Goal: Task Accomplishment & Management: Manage account settings

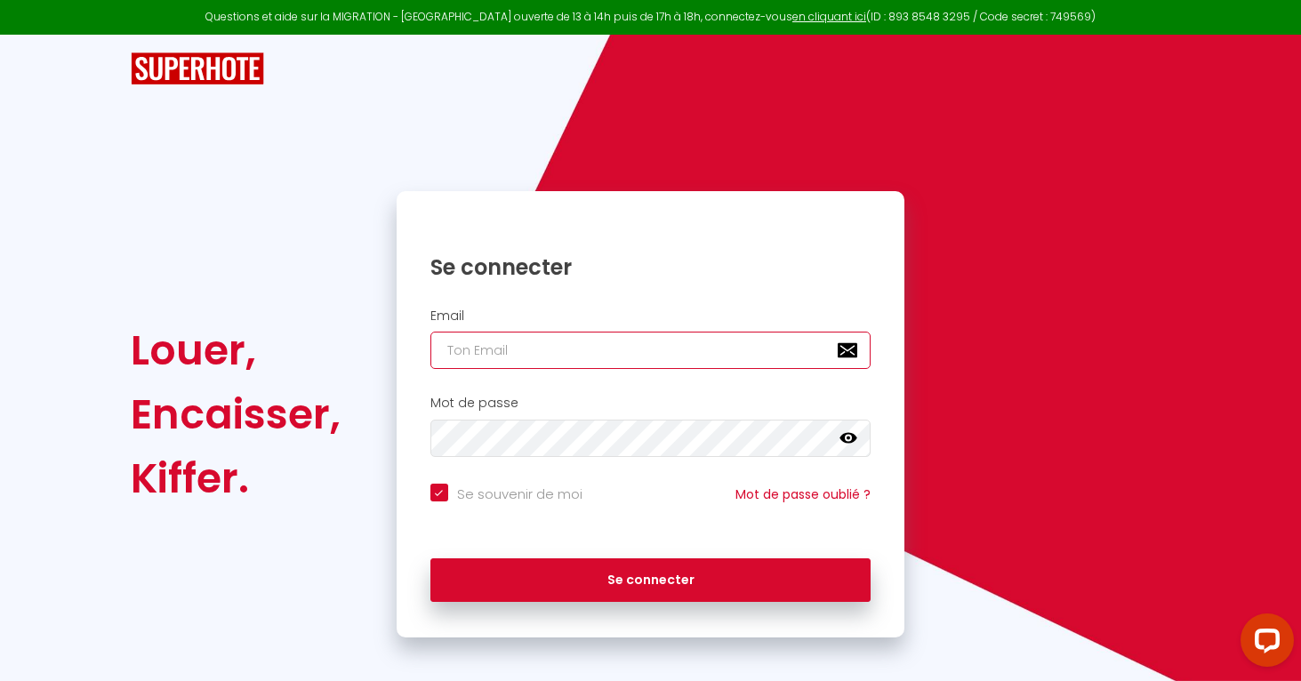
type input "l"
checkbox input "true"
type input "lr"
checkbox input "true"
type input "l"
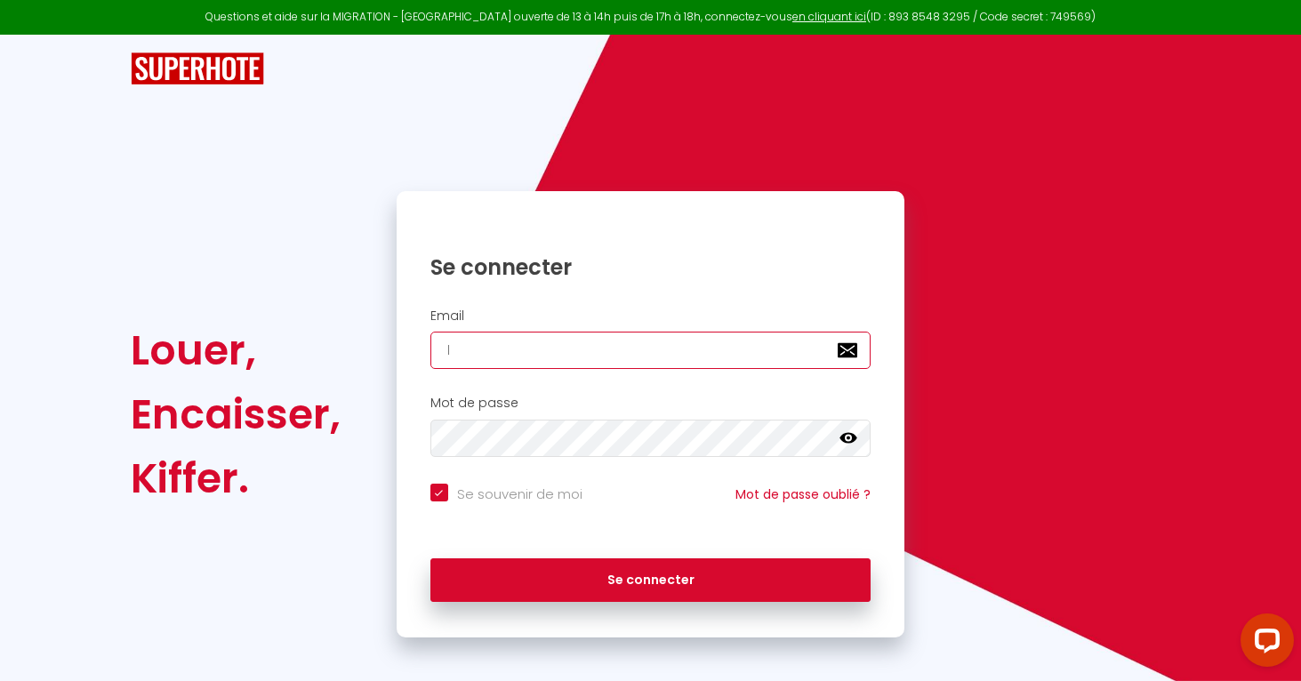
checkbox input "true"
type input "le"
checkbox input "true"
type input "lea"
checkbox input "true"
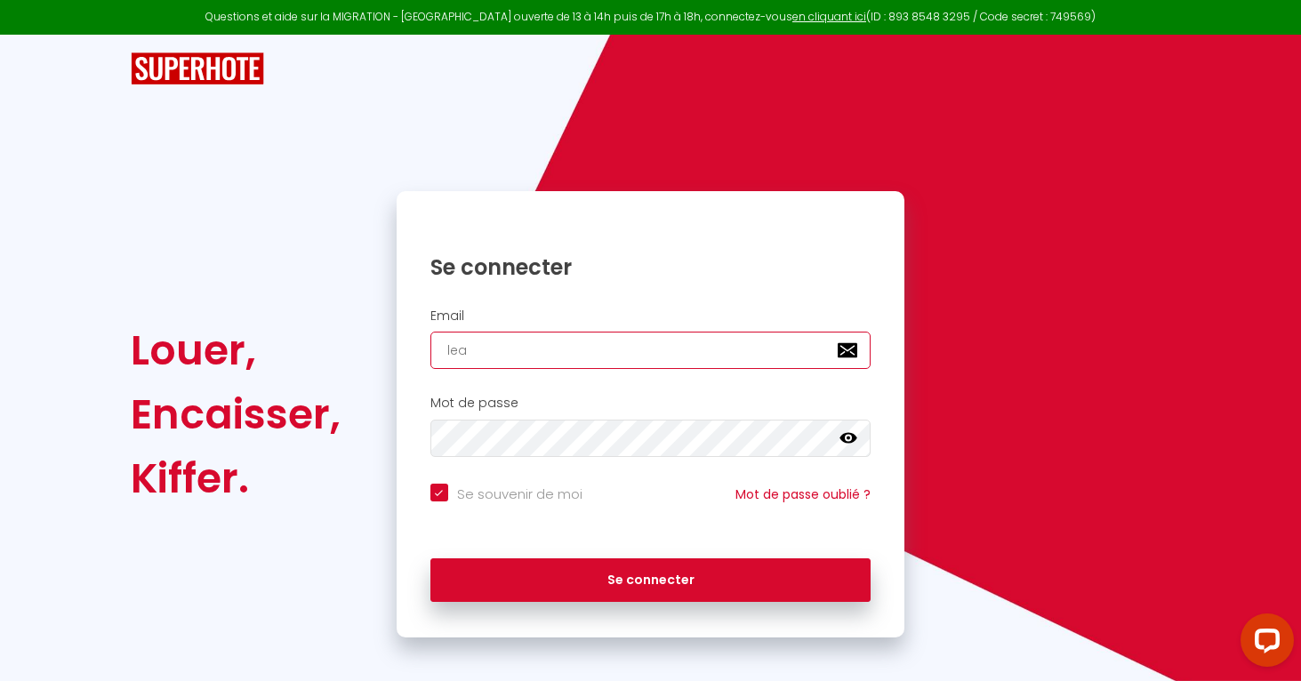
type input "lead"
checkbox input "true"
type input "leadr"
checkbox input "true"
type input "leadre"
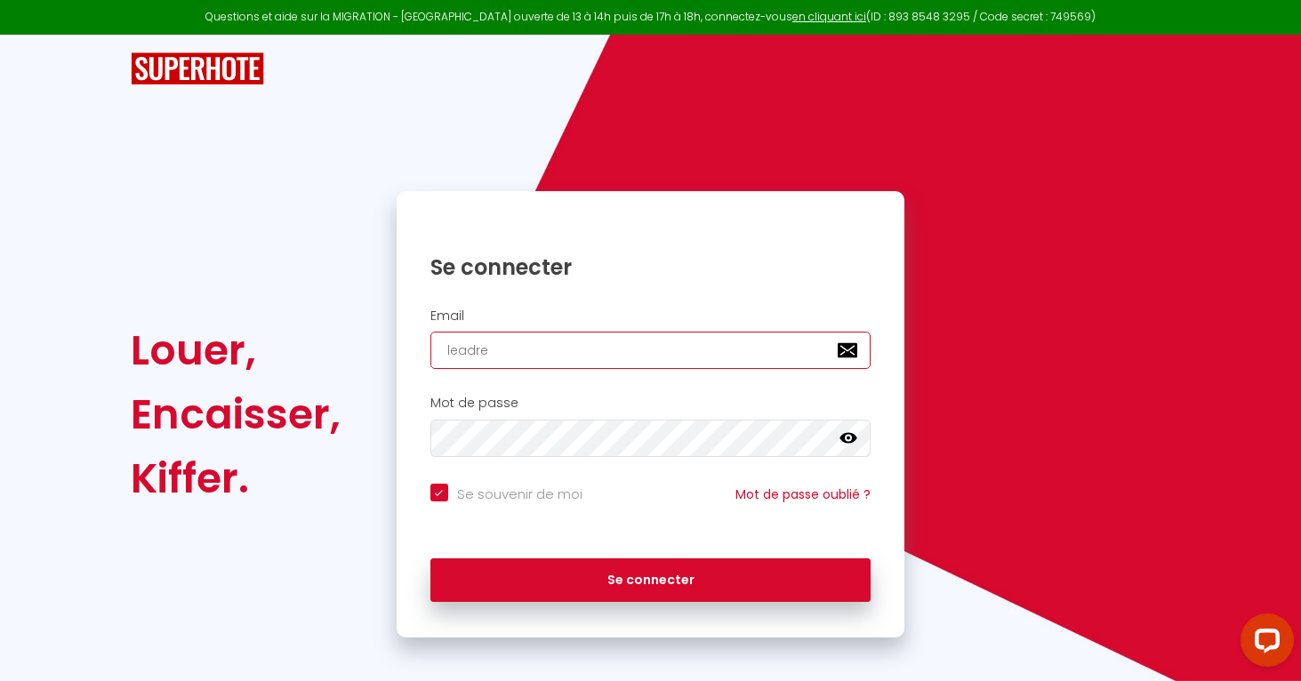
checkbox input "true"
type input "leadrey"
checkbox input "true"
type input "leadreyf"
checkbox input "true"
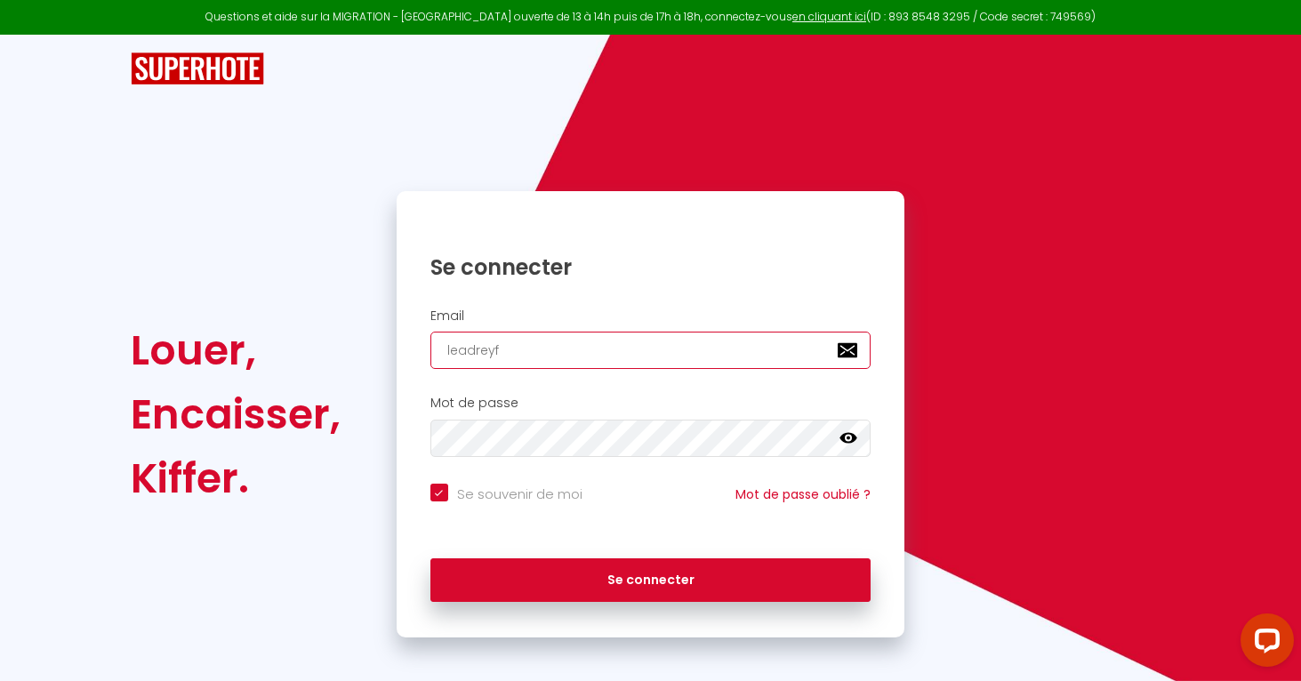
type input "leadreyfu"
checkbox input "true"
type input "leadreyfus"
checkbox input "true"
type input "leadreyfus7"
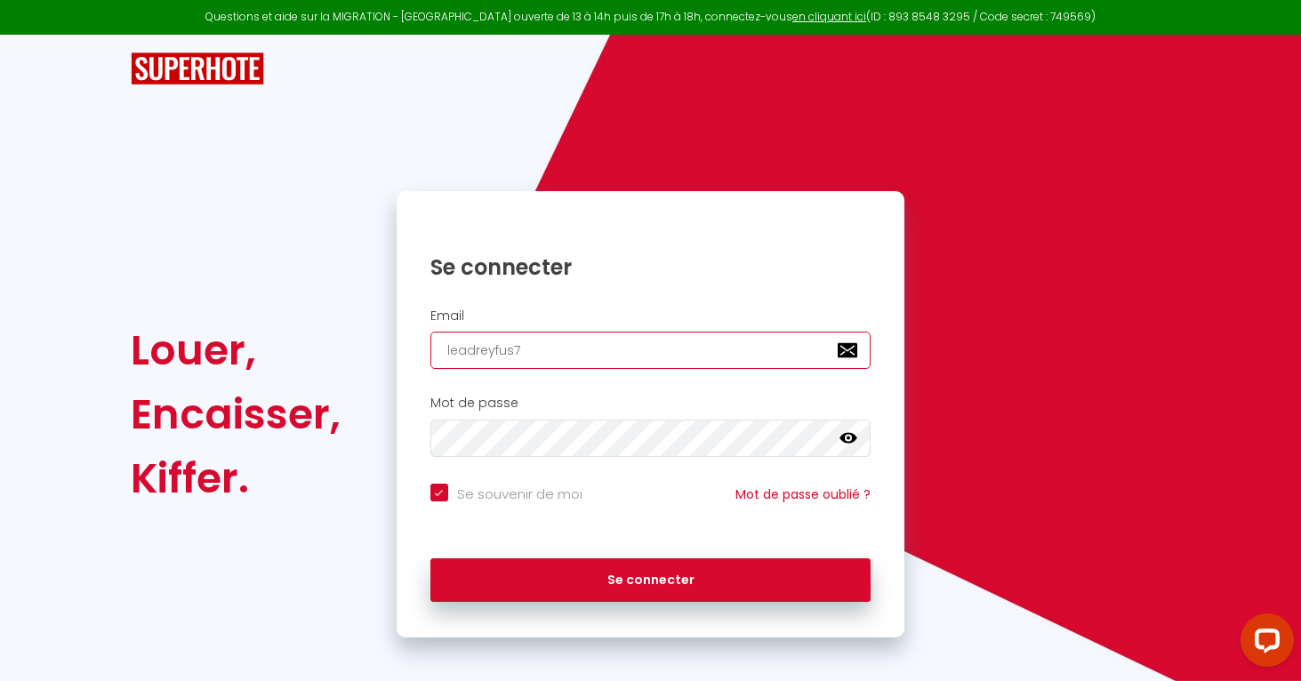
checkbox input "true"
type input "leadreyfus7@"
checkbox input "true"
type input "leadreyfus7@g"
checkbox input "true"
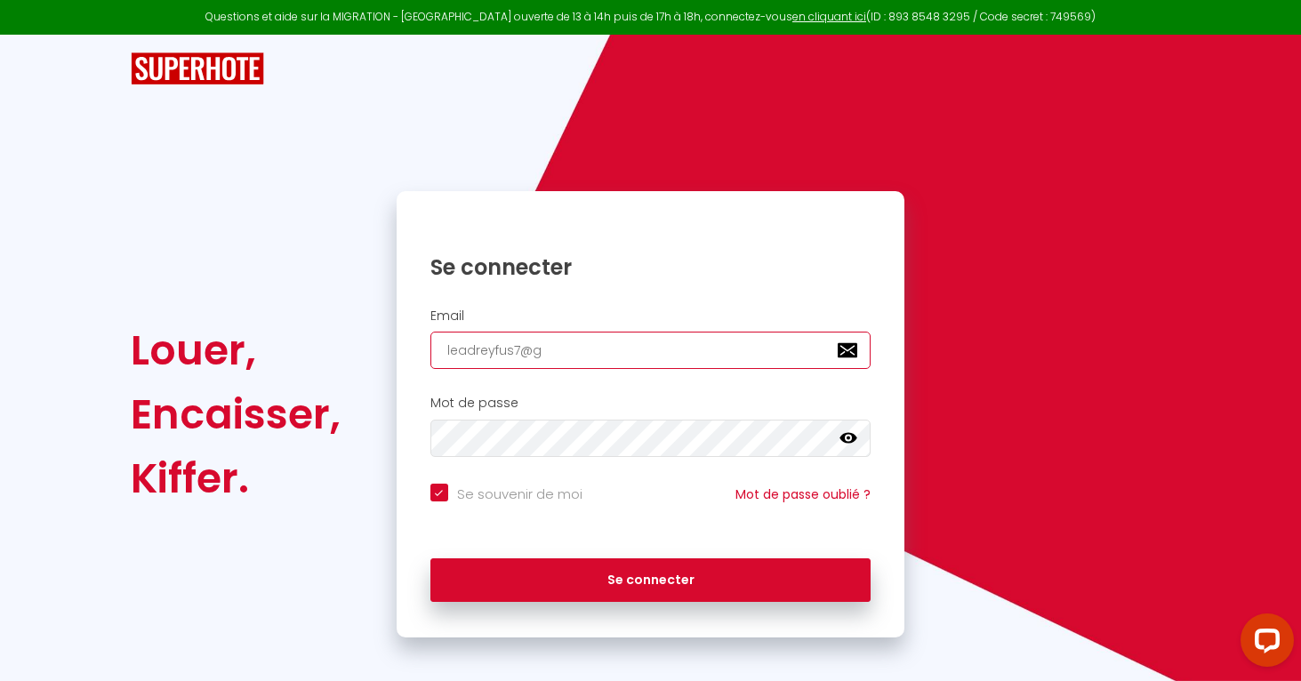
type input "leadreyfus7@gm"
checkbox input "true"
type input "leadreyfus7@gma"
checkbox input "true"
type input "leadreyfus7@gmai"
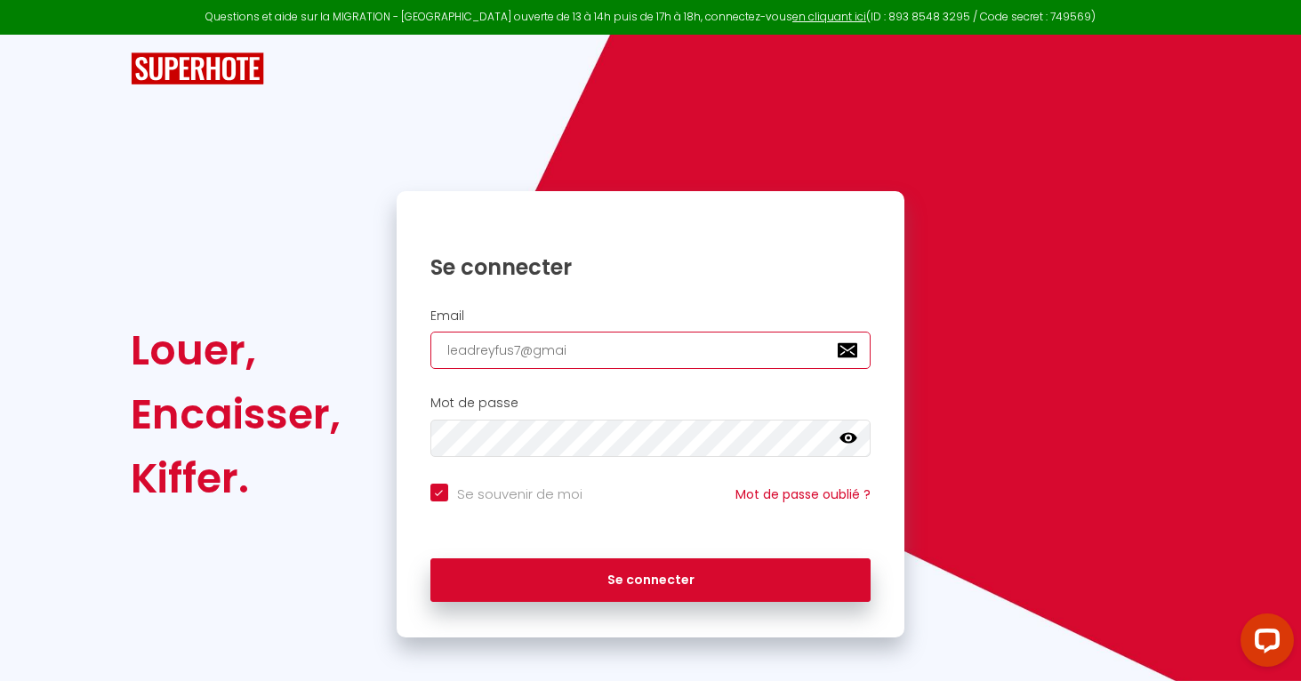
checkbox input "true"
type input "leadreyfus7@gmail"
checkbox input "true"
type input "leadreyfus7@gmail."
checkbox input "true"
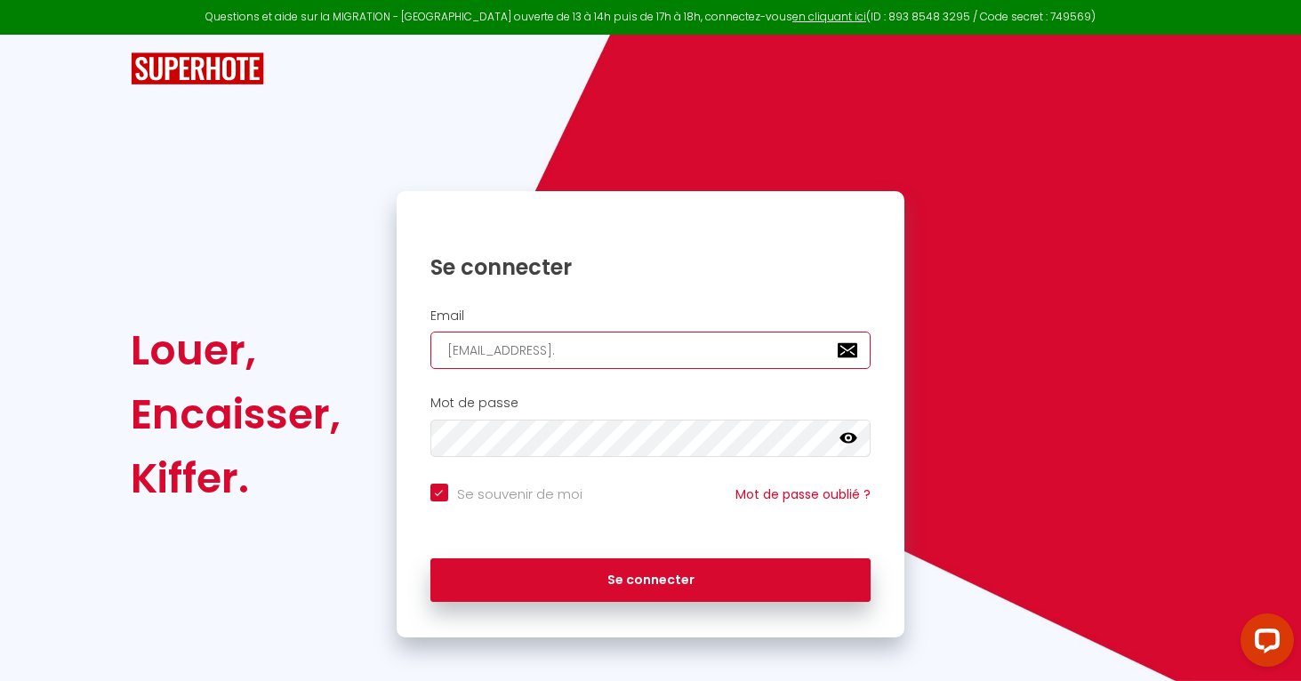
type input "leadreyfus7@gmail.c"
checkbox input "true"
type input "leadreyfus7@gmail.co"
checkbox input "true"
type input "[EMAIL_ADDRESS][DOMAIN_NAME]"
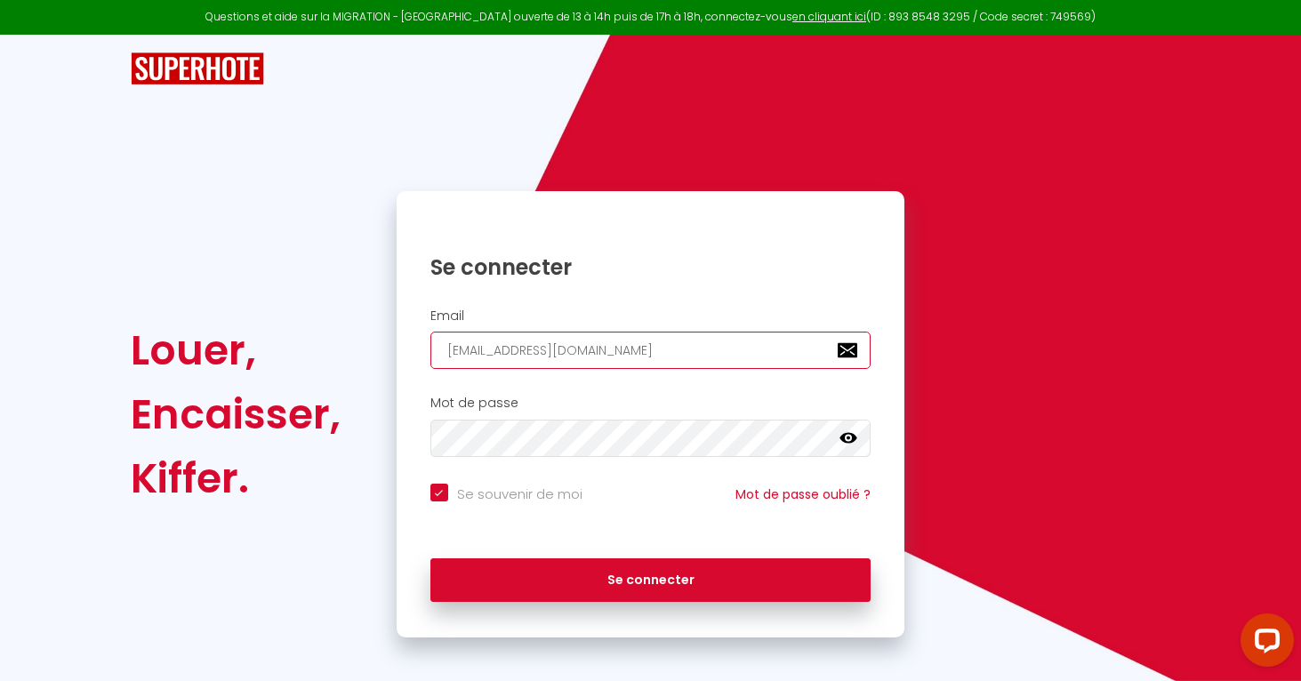
checkbox input "true"
type input "[EMAIL_ADDRESS][DOMAIN_NAME]"
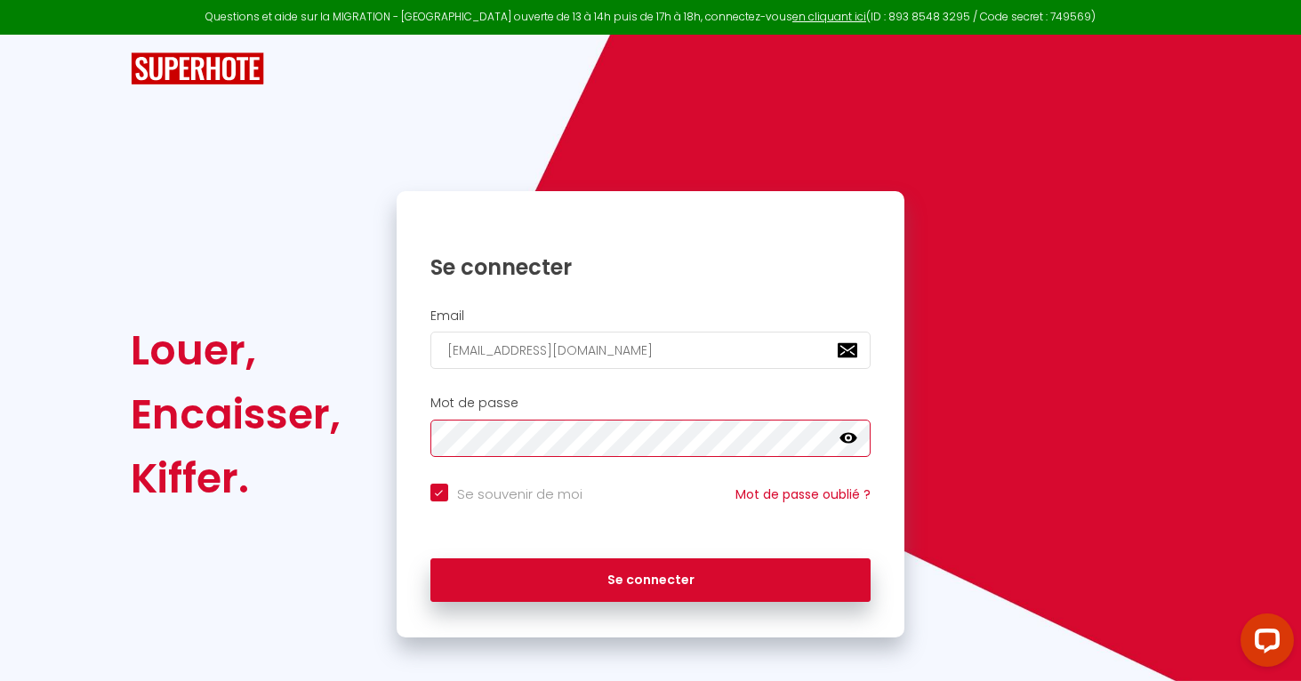
click at [650, 577] on button "Se connecter" at bounding box center [650, 580] width 441 height 44
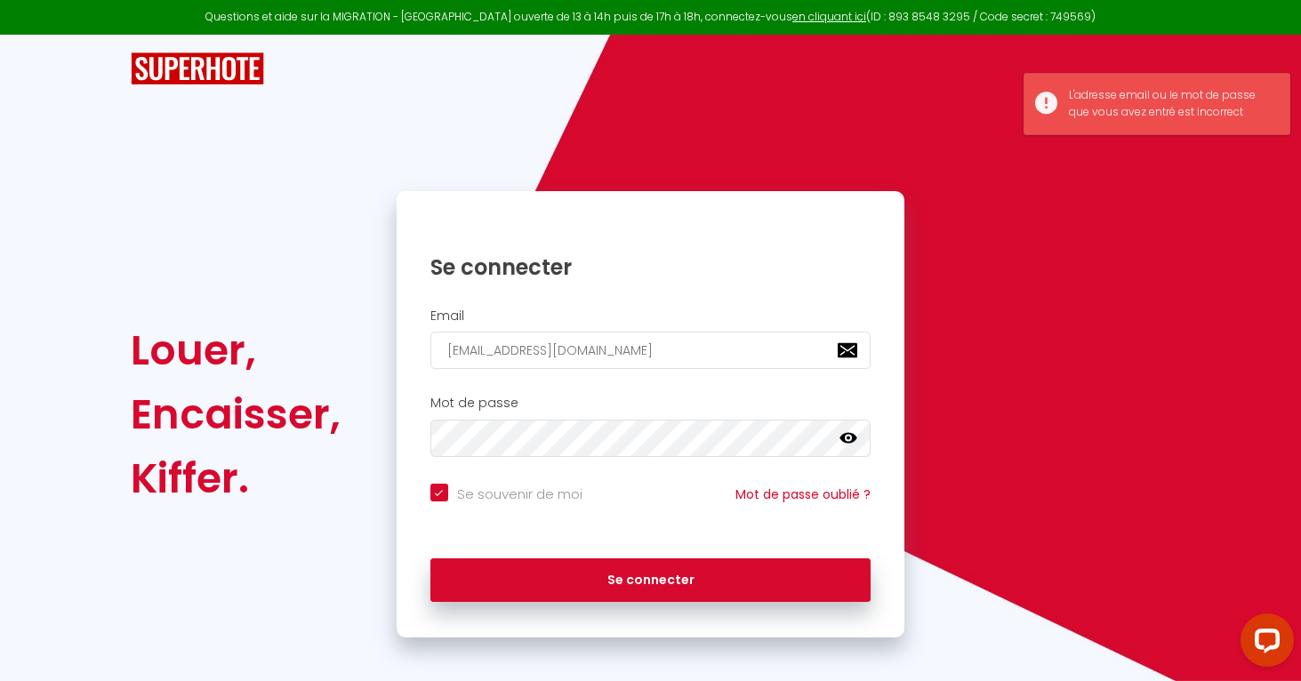
click at [849, 433] on icon at bounding box center [848, 438] width 18 height 11
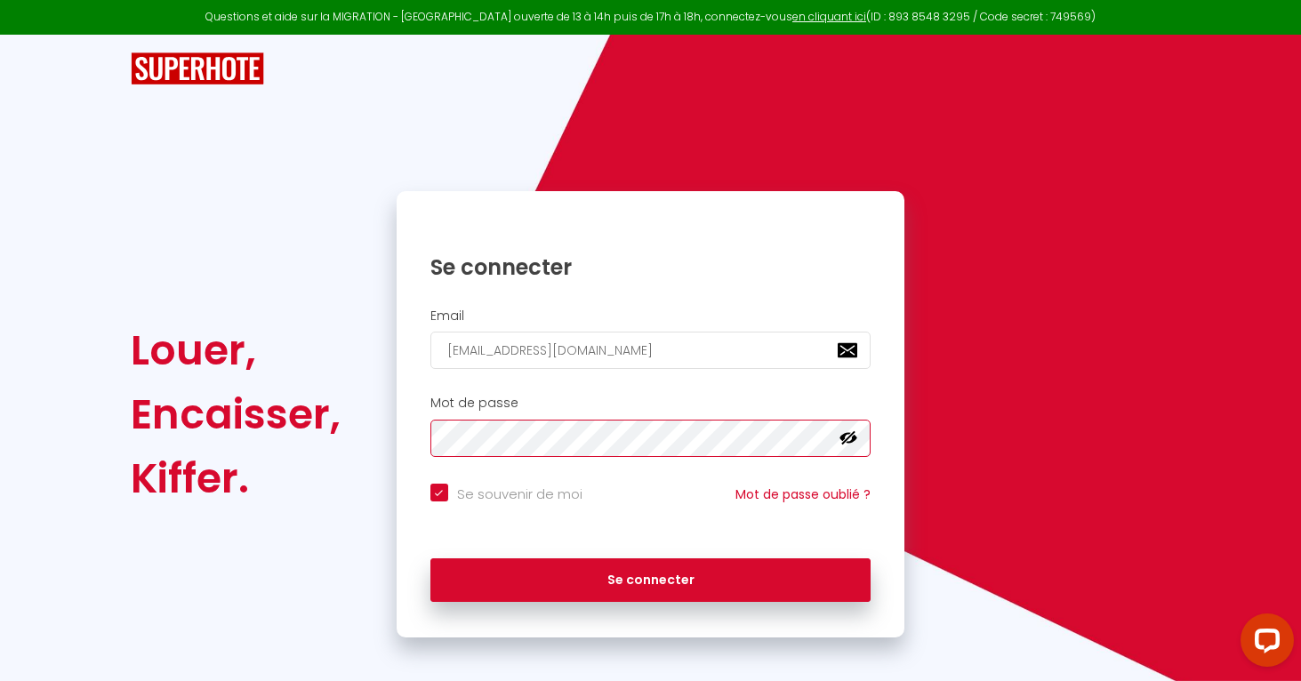
click at [650, 577] on button "Se connecter" at bounding box center [650, 580] width 441 height 44
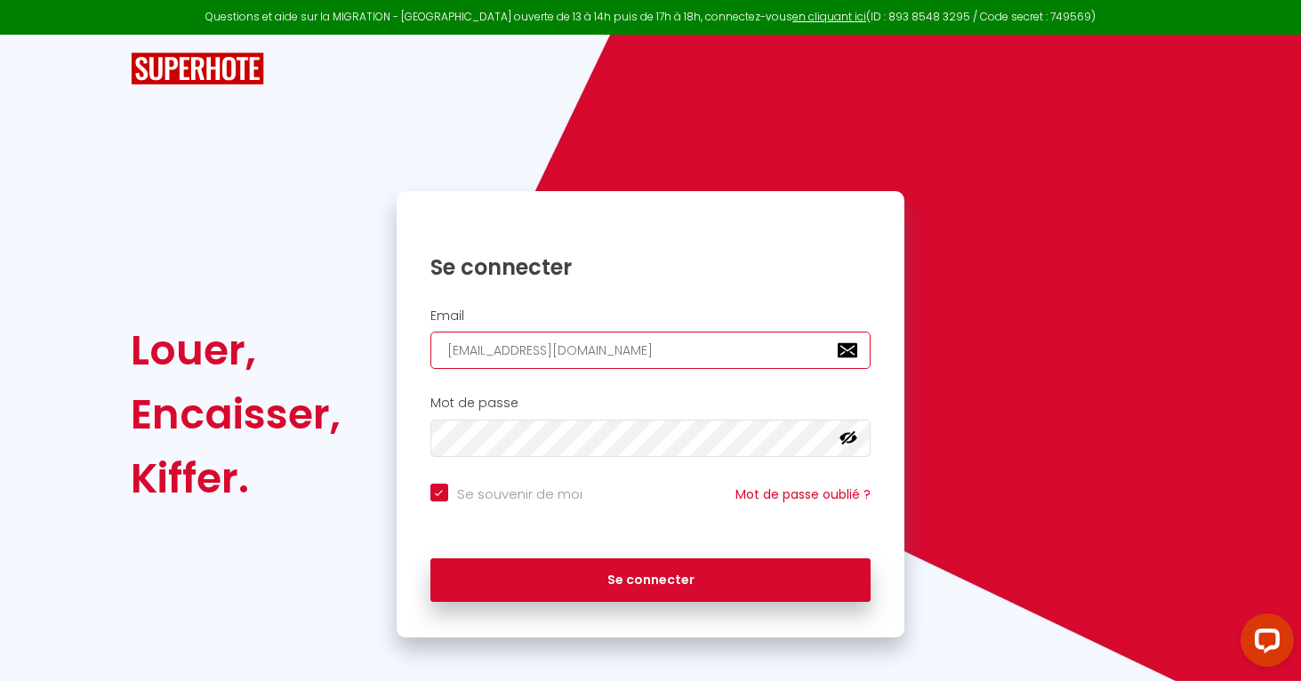
click at [605, 336] on input "[EMAIL_ADDRESS][DOMAIN_NAME]" at bounding box center [650, 350] width 441 height 37
click at [605, 349] on input "[EMAIL_ADDRESS][DOMAIN_NAME]" at bounding box center [650, 350] width 441 height 37
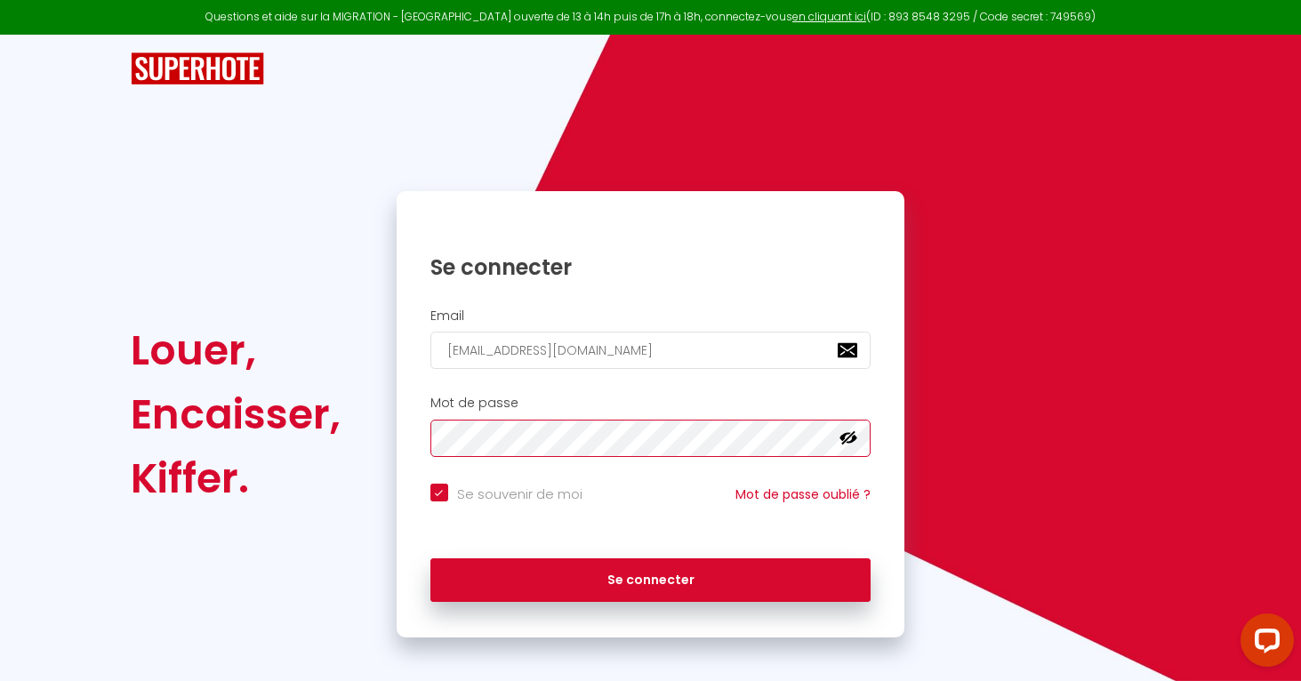
click at [373, 436] on div "Louer, Encaisser, Kiffer. Se connecter Email leadreyfus7@gmail.com Mot de passe…" at bounding box center [650, 414] width 1064 height 446
click at [650, 577] on button "Se connecter" at bounding box center [650, 580] width 441 height 44
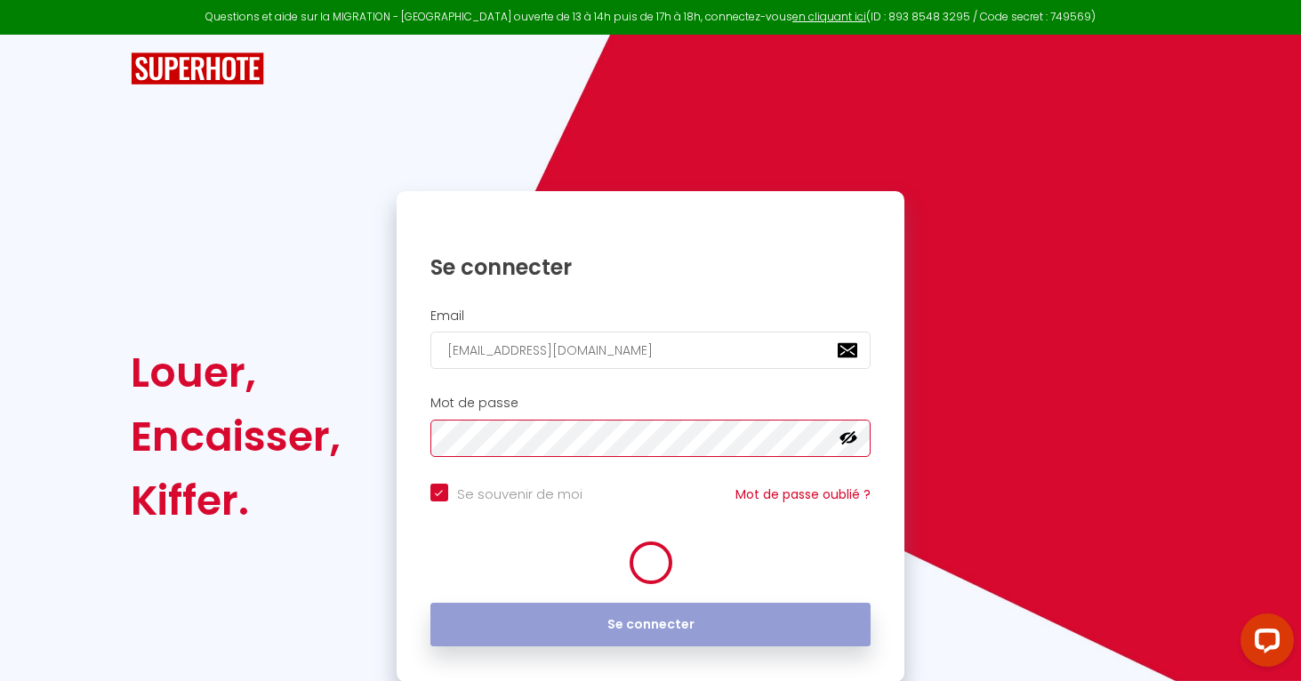
checkbox input "true"
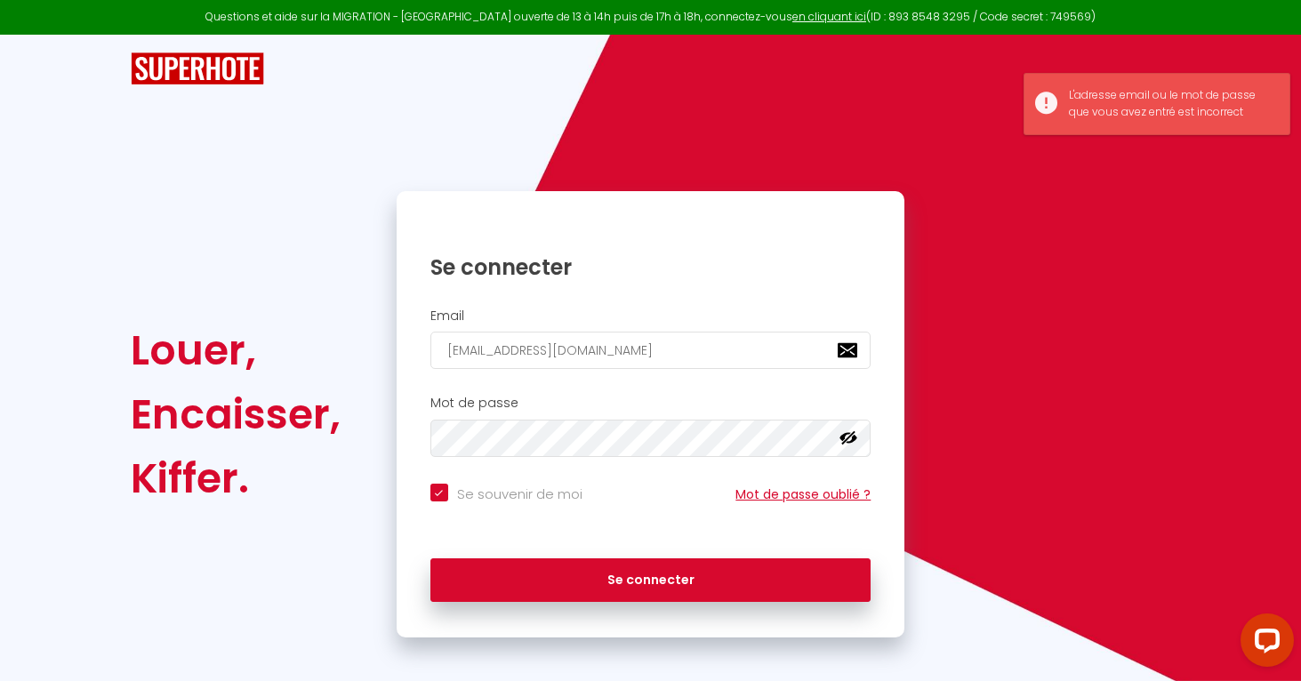
click at [818, 491] on link "Mot de passe oublié ?" at bounding box center [802, 495] width 135 height 18
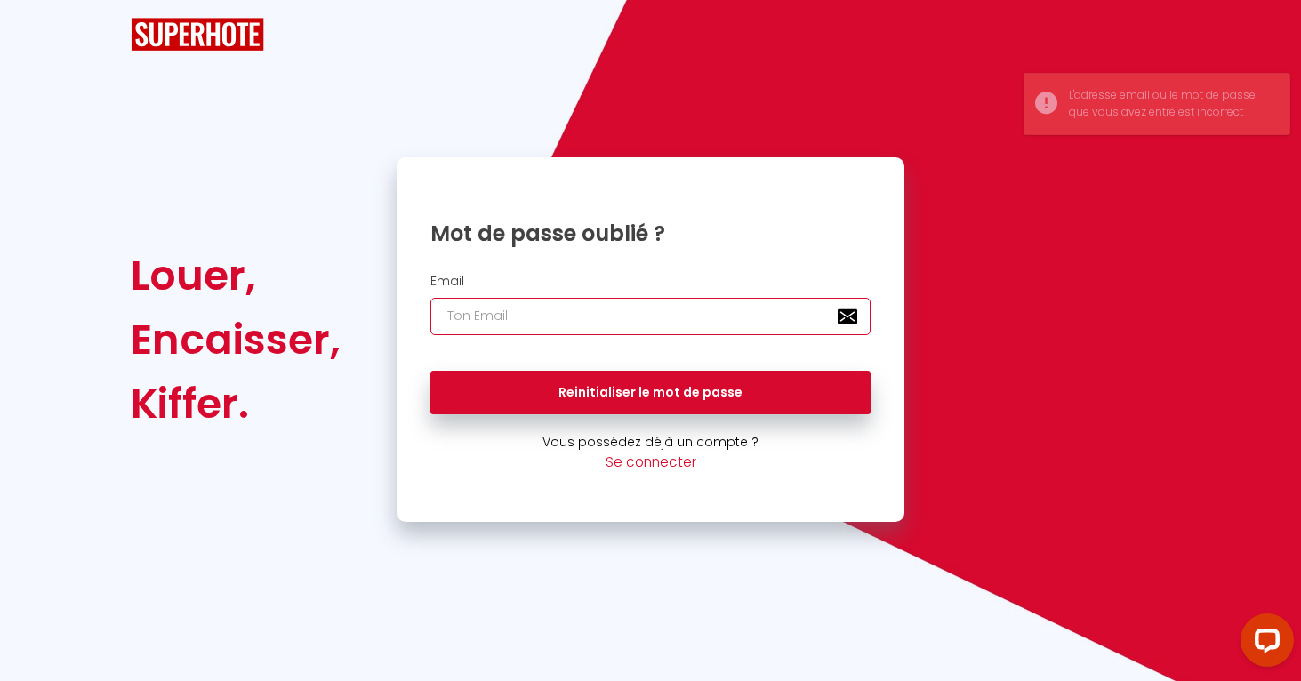
click at [487, 304] on input "email" at bounding box center [650, 316] width 441 height 37
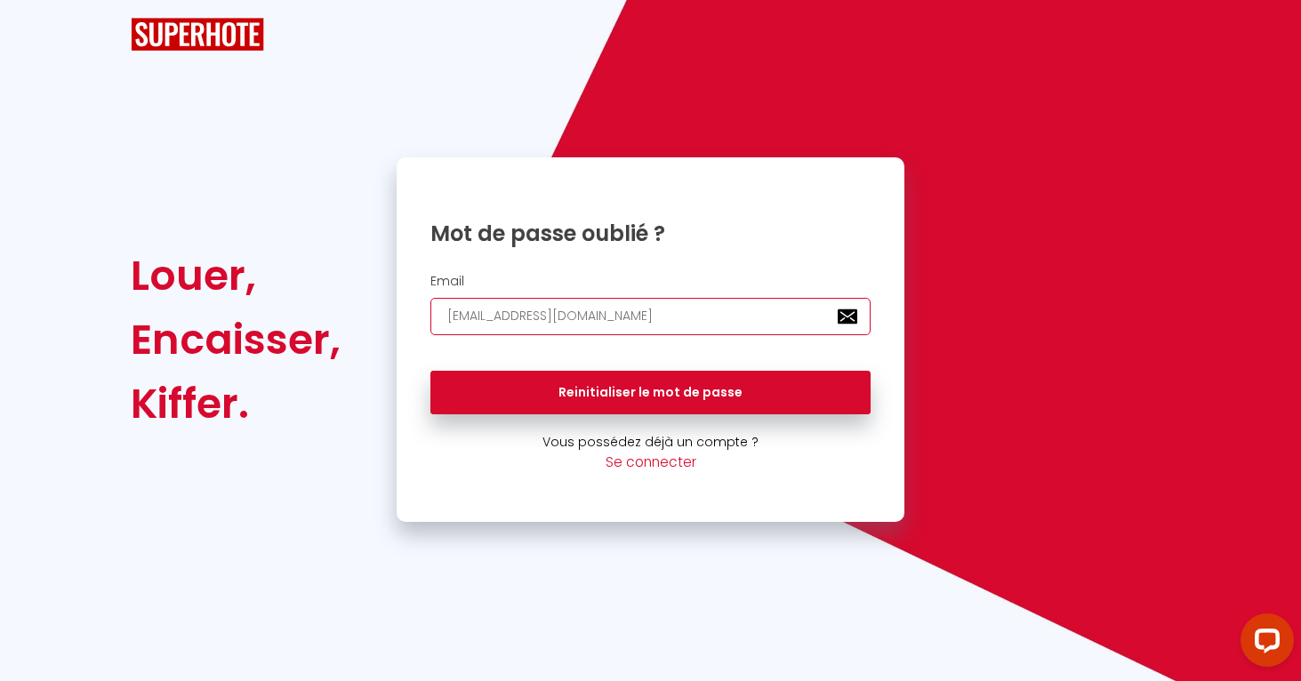
type input "[EMAIL_ADDRESS][DOMAIN_NAME]"
click at [650, 391] on button "Reinitialiser le mot de passe" at bounding box center [650, 393] width 441 height 44
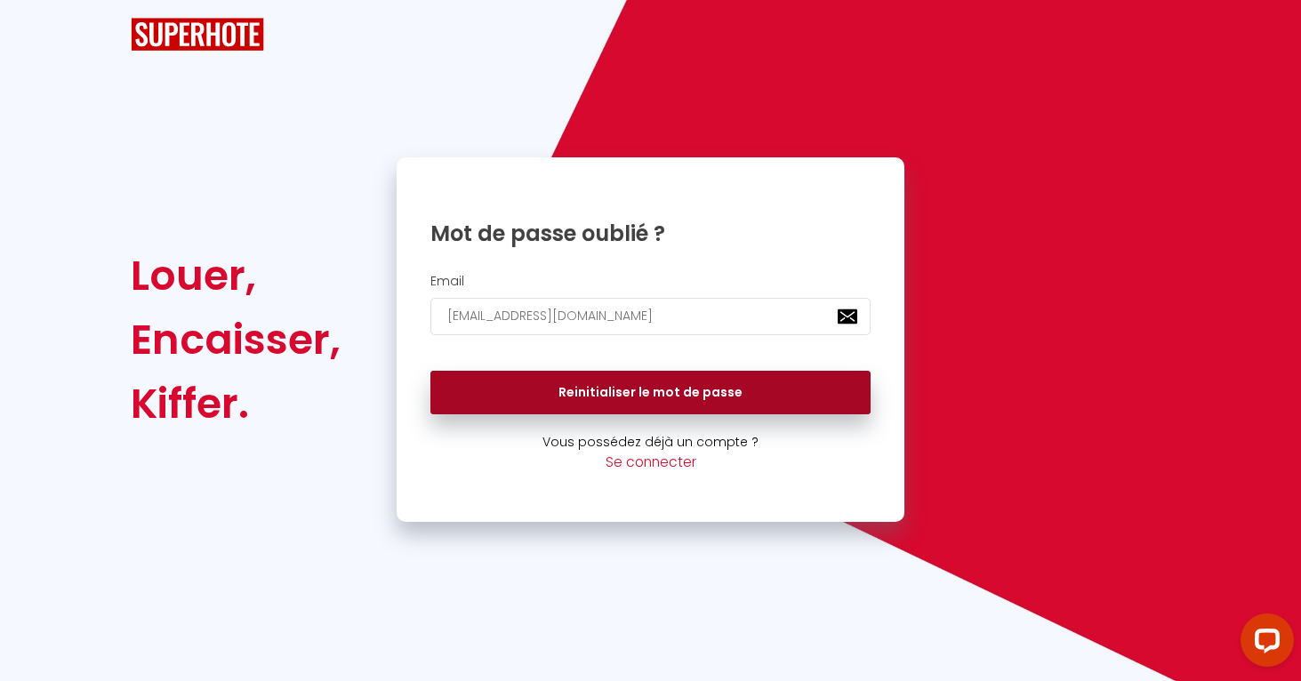
click at [646, 388] on button "Reinitialiser le mot de passe" at bounding box center [650, 393] width 441 height 44
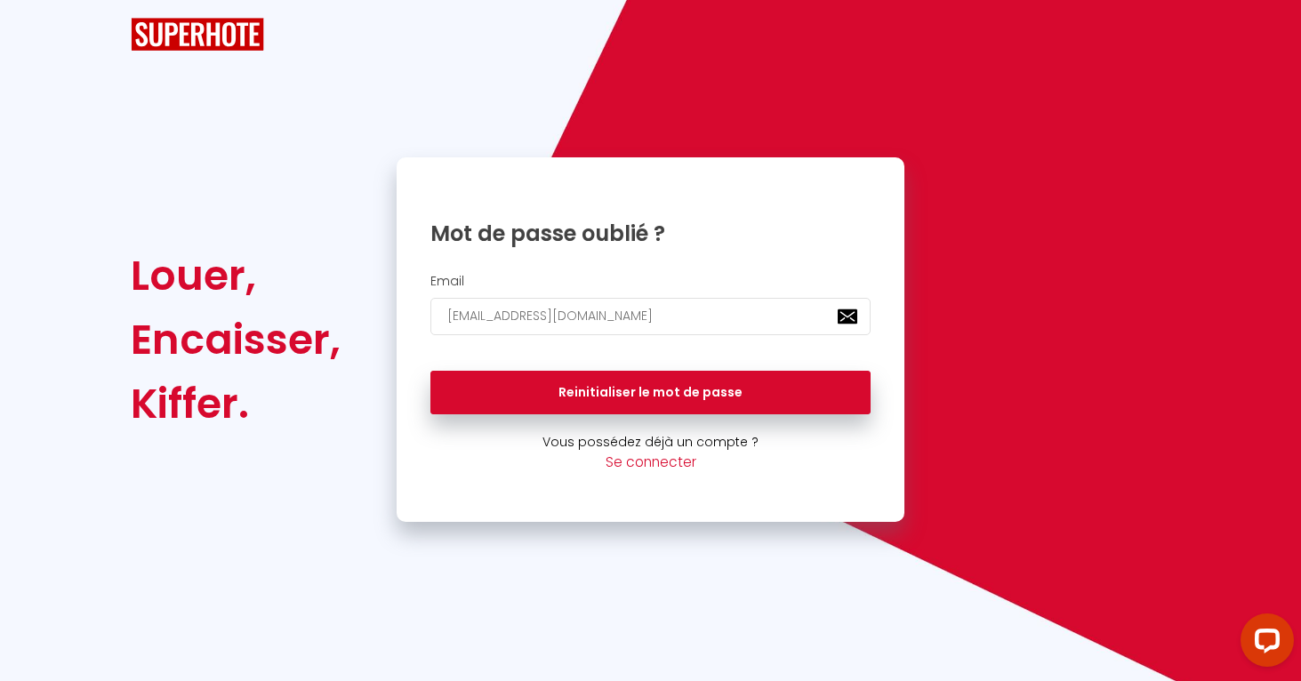
click at [647, 448] on p "Vous possédez déjà un compte ?" at bounding box center [651, 442] width 509 height 20
click at [647, 467] on link "Se connecter" at bounding box center [651, 462] width 91 height 19
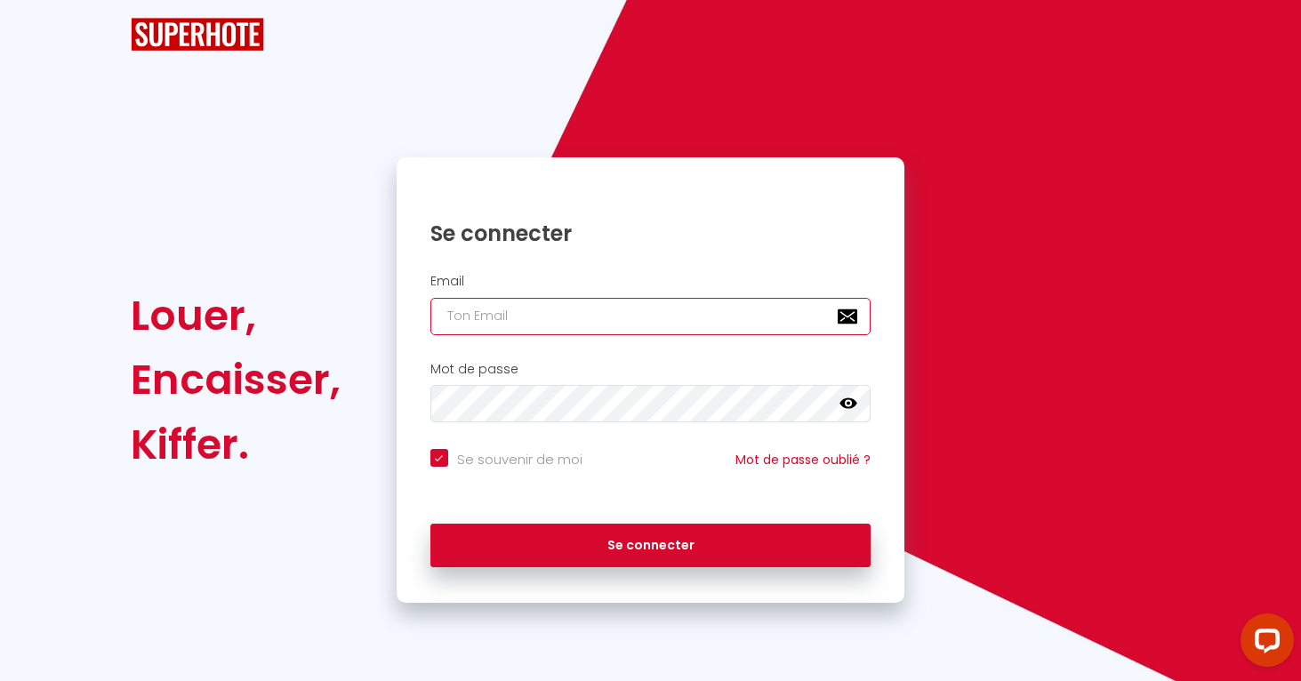
checkbox input "true"
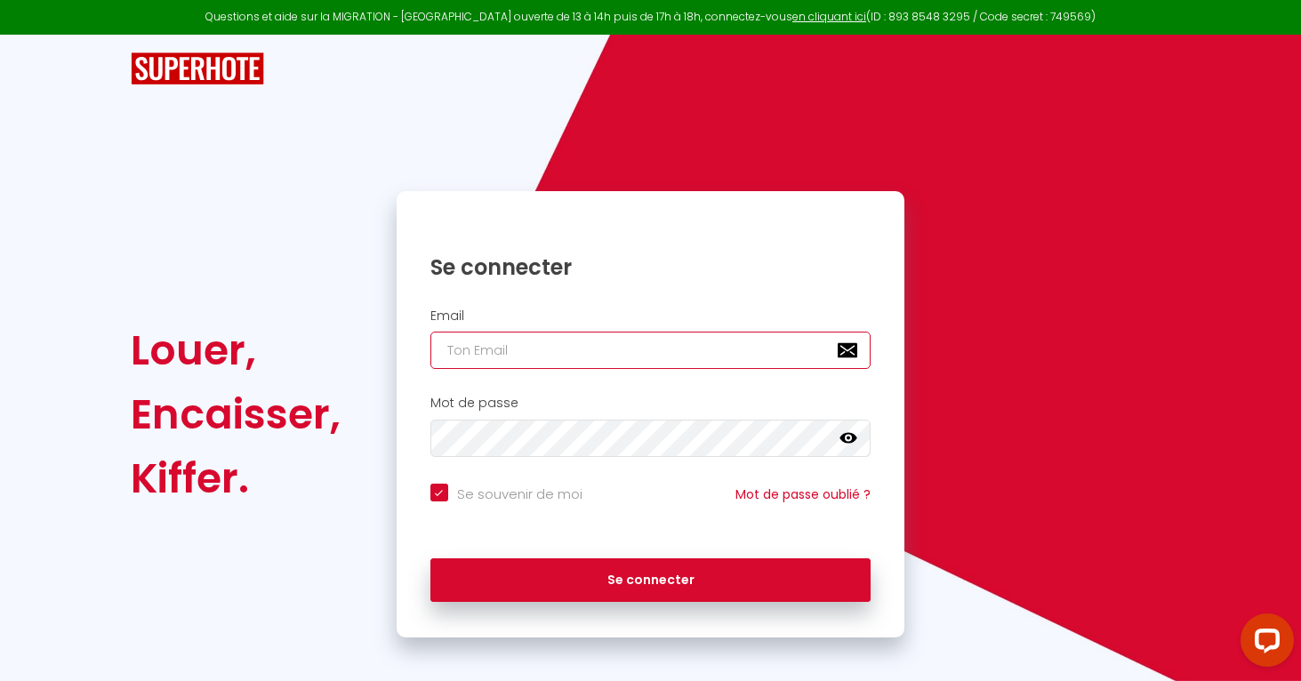
type input "[EMAIL_ADDRESS][DOMAIN_NAME]"
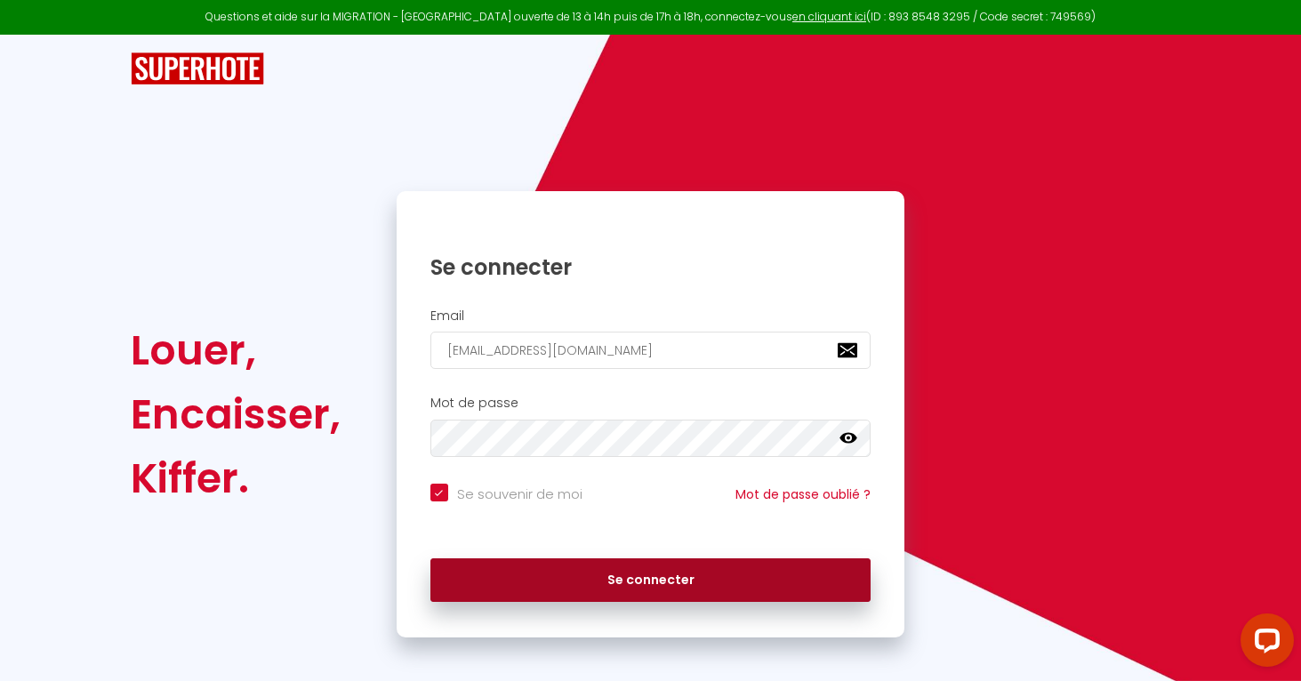
click at [580, 569] on button "Se connecter" at bounding box center [650, 580] width 441 height 44
checkbox input "true"
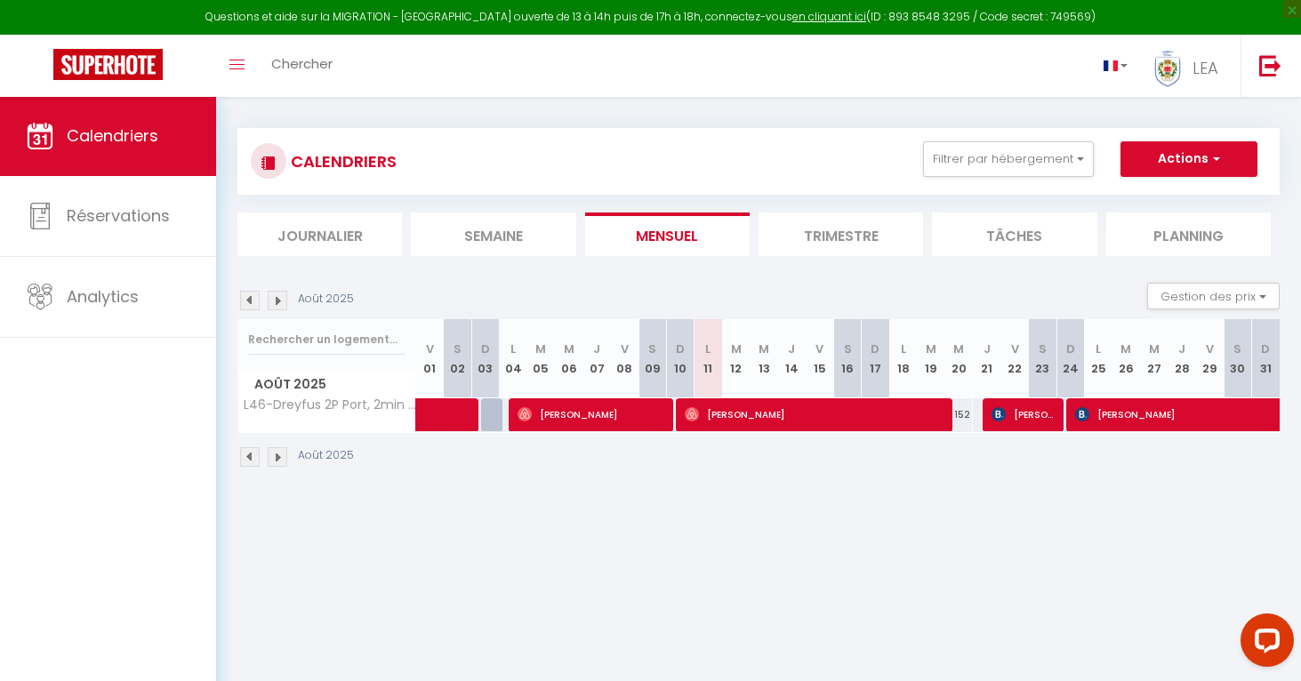
scroll to position [6, 0]
click at [1193, 58] on span "LEA" at bounding box center [1205, 68] width 26 height 22
click at [1176, 129] on link "Paramètres" at bounding box center [1170, 123] width 132 height 30
select select
select select "28"
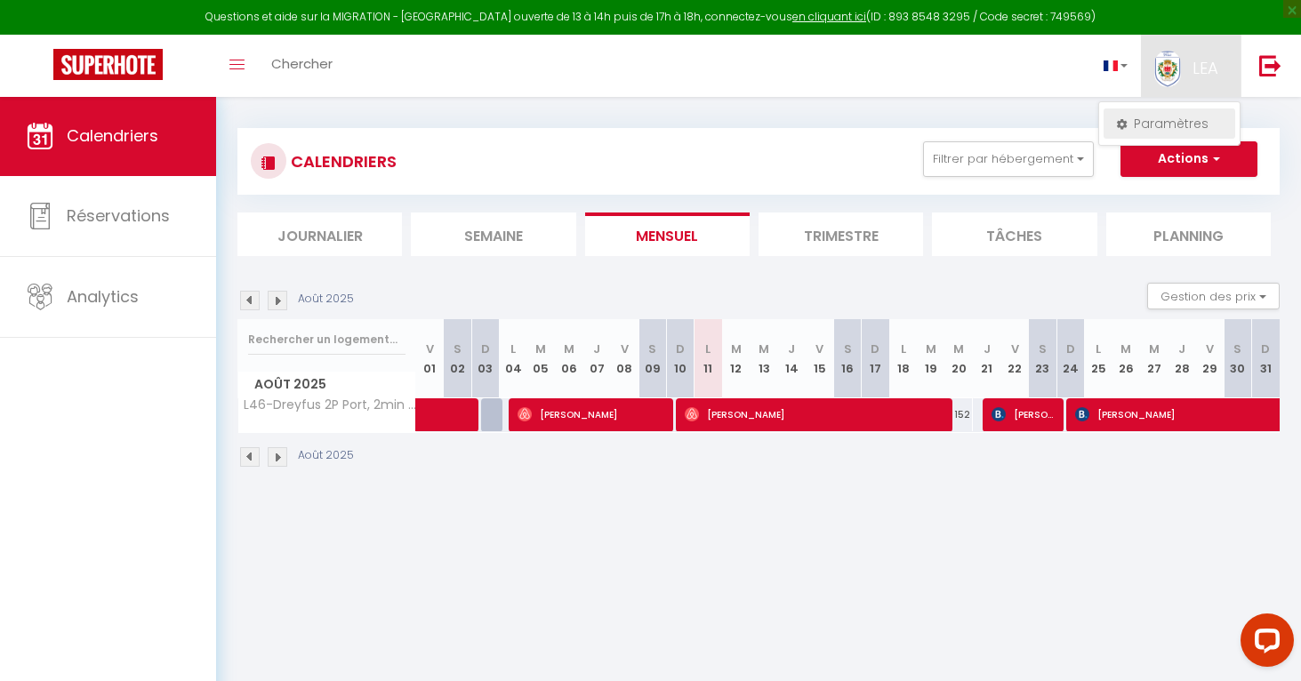
select select "fr"
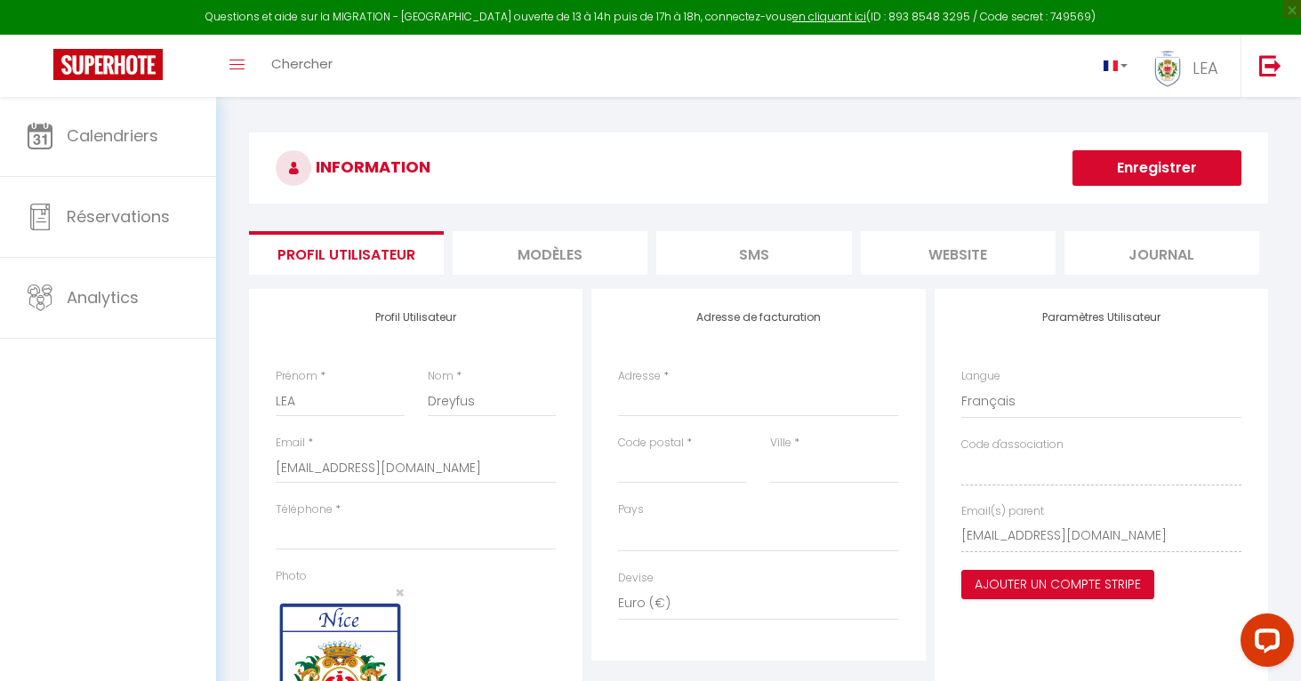
click at [502, 256] on li "MODÈLES" at bounding box center [550, 253] width 195 height 44
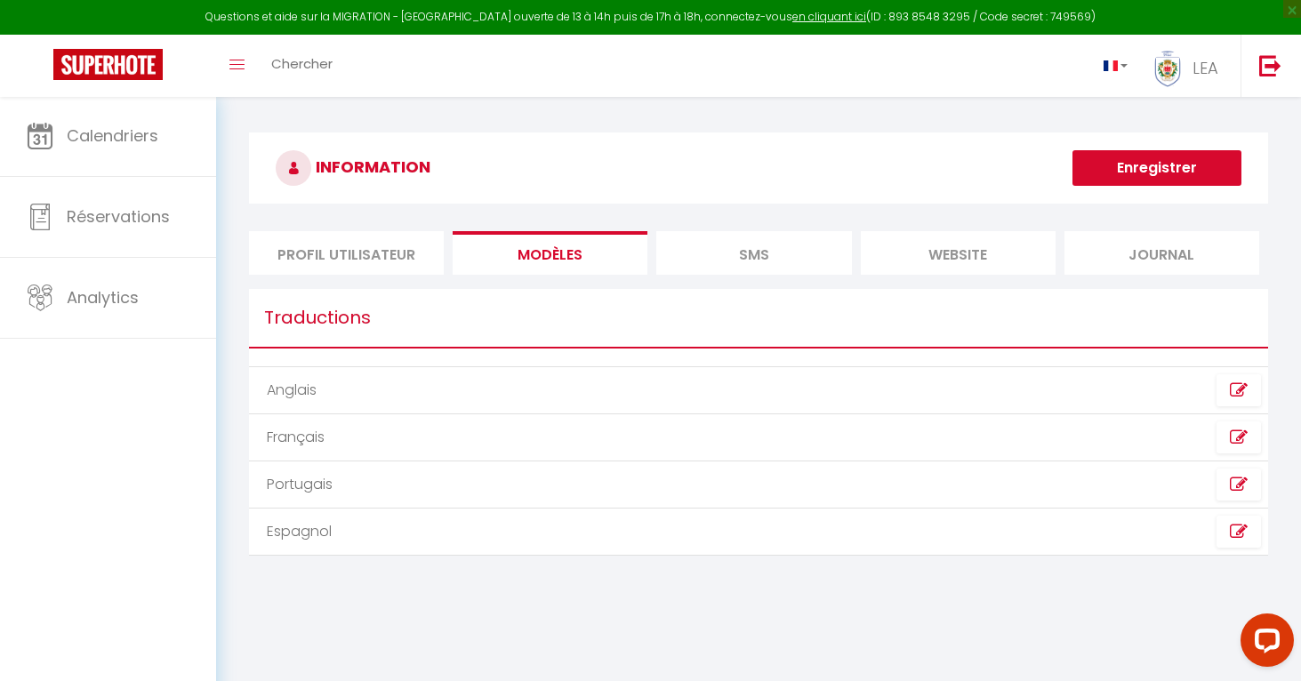
click at [712, 254] on li "SMS" at bounding box center [753, 253] width 195 height 44
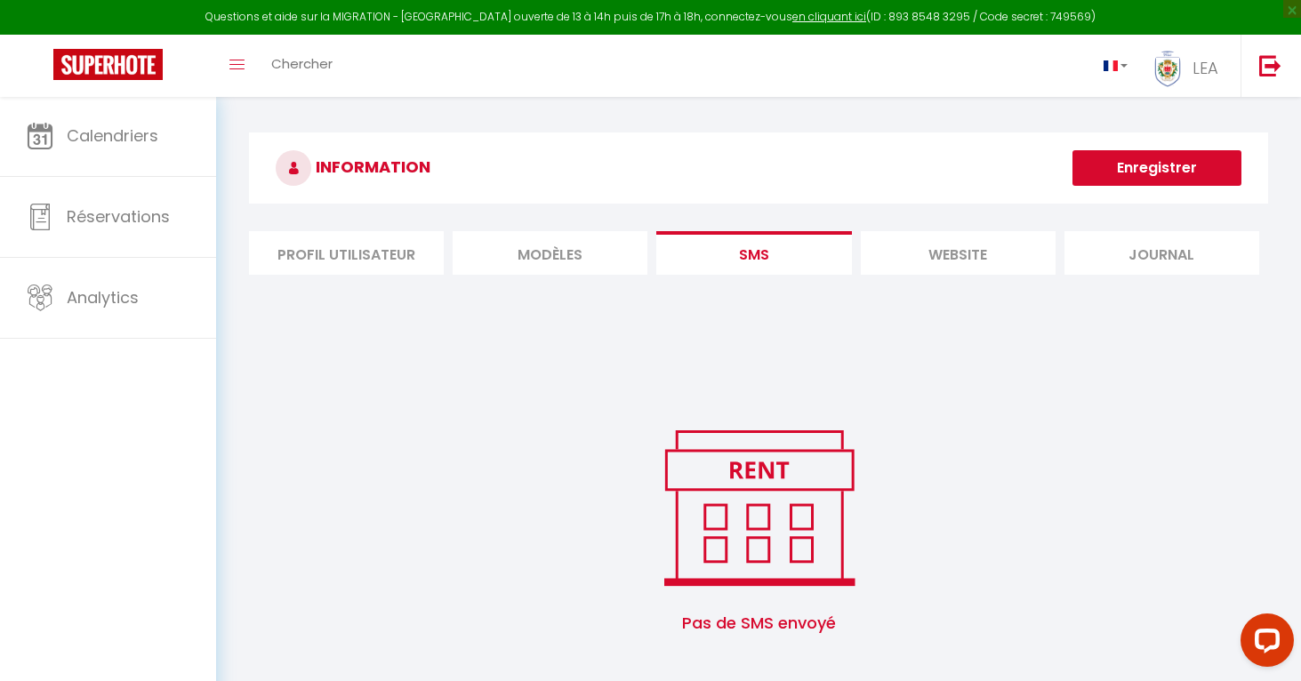
click at [972, 267] on li "website" at bounding box center [958, 253] width 195 height 44
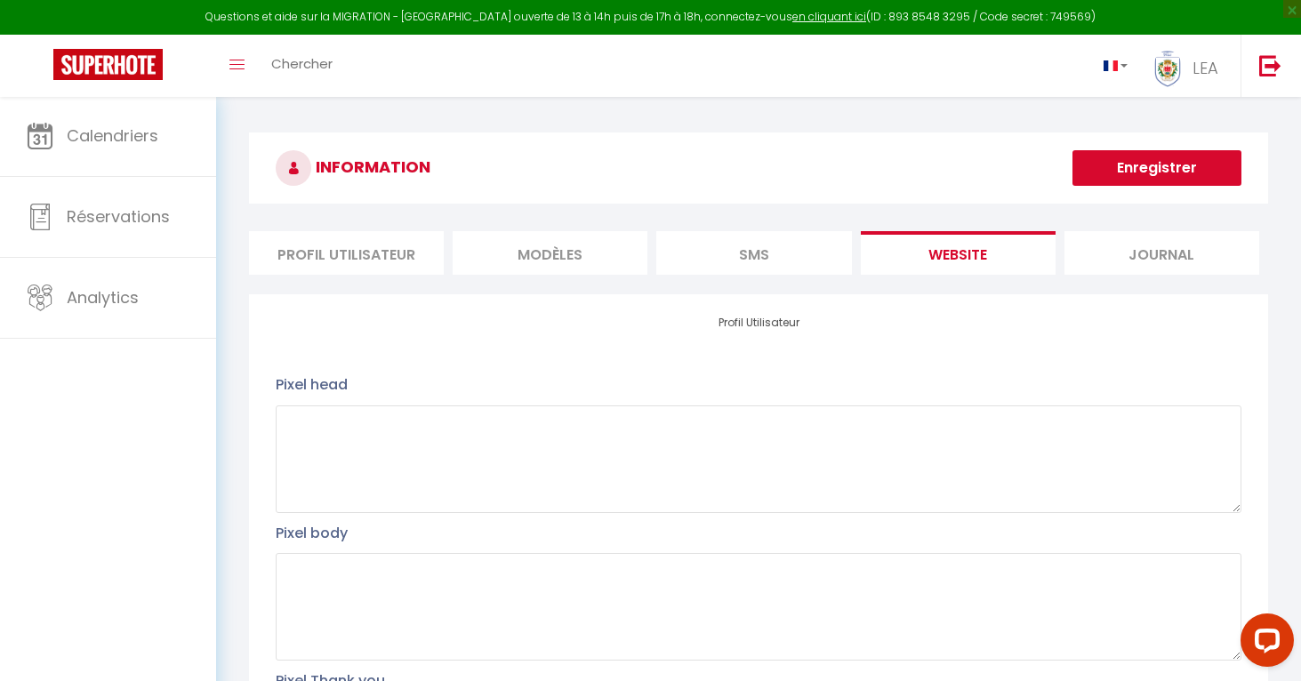
click at [1153, 235] on li "Journal" at bounding box center [1161, 253] width 195 height 44
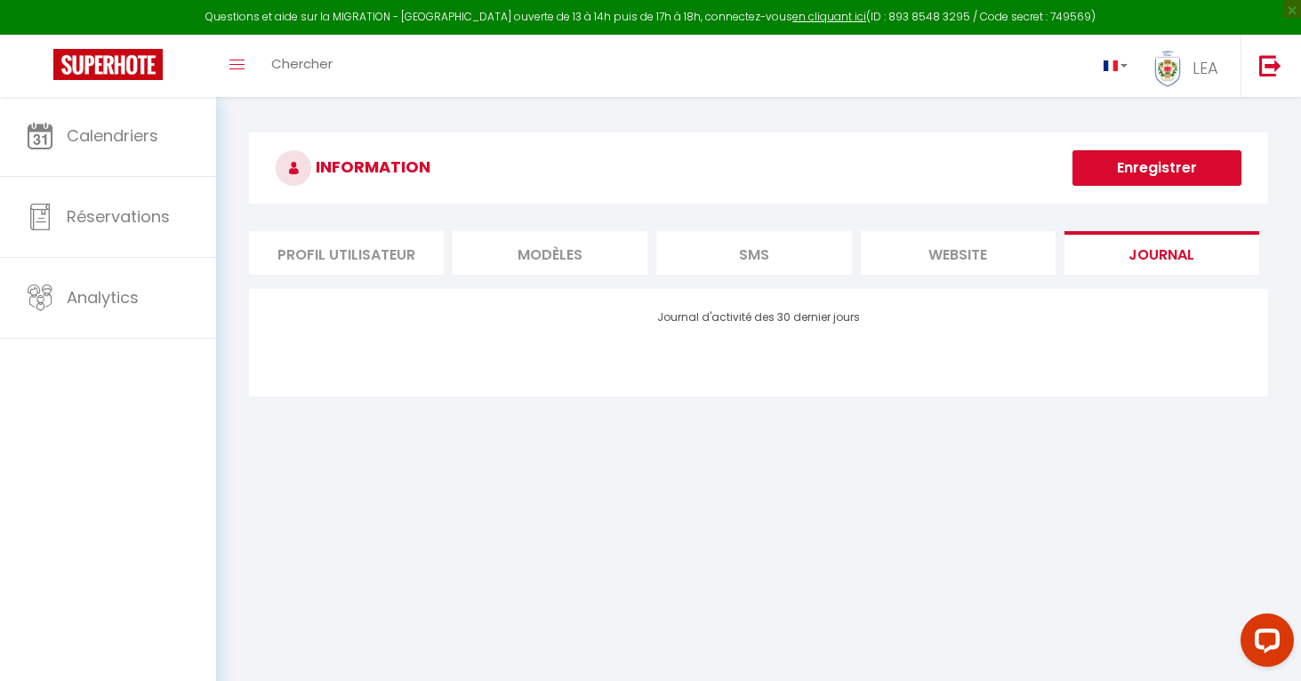
click at [377, 253] on li "Profil Utilisateur" at bounding box center [346, 253] width 195 height 44
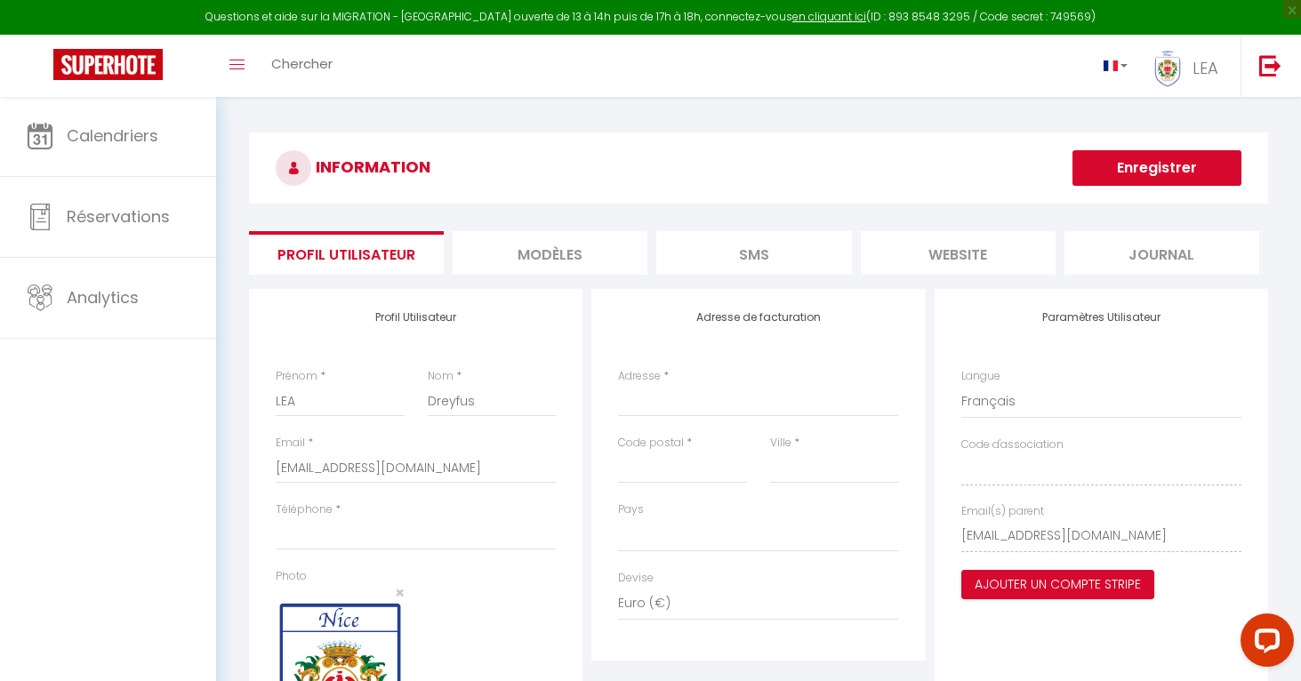
click at [966, 273] on li "website" at bounding box center [958, 253] width 195 height 44
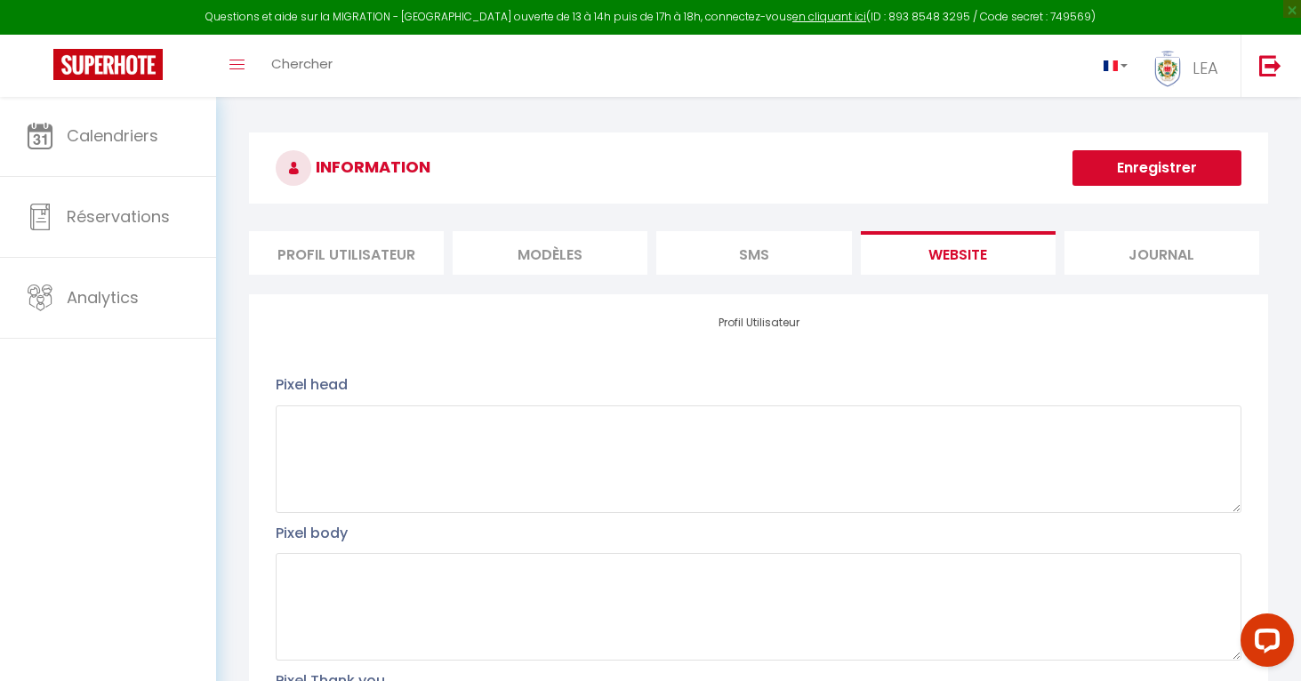
click at [1120, 245] on li "Journal" at bounding box center [1161, 253] width 195 height 44
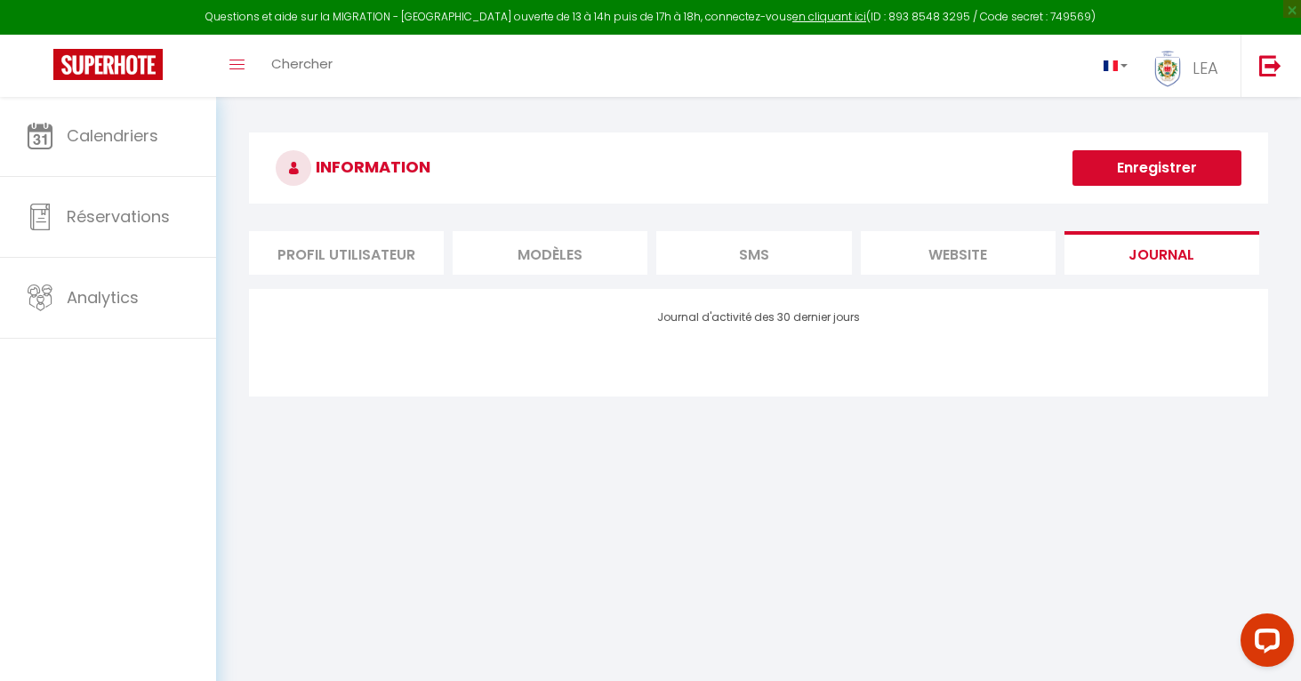
click at [768, 253] on li "SMS" at bounding box center [753, 253] width 195 height 44
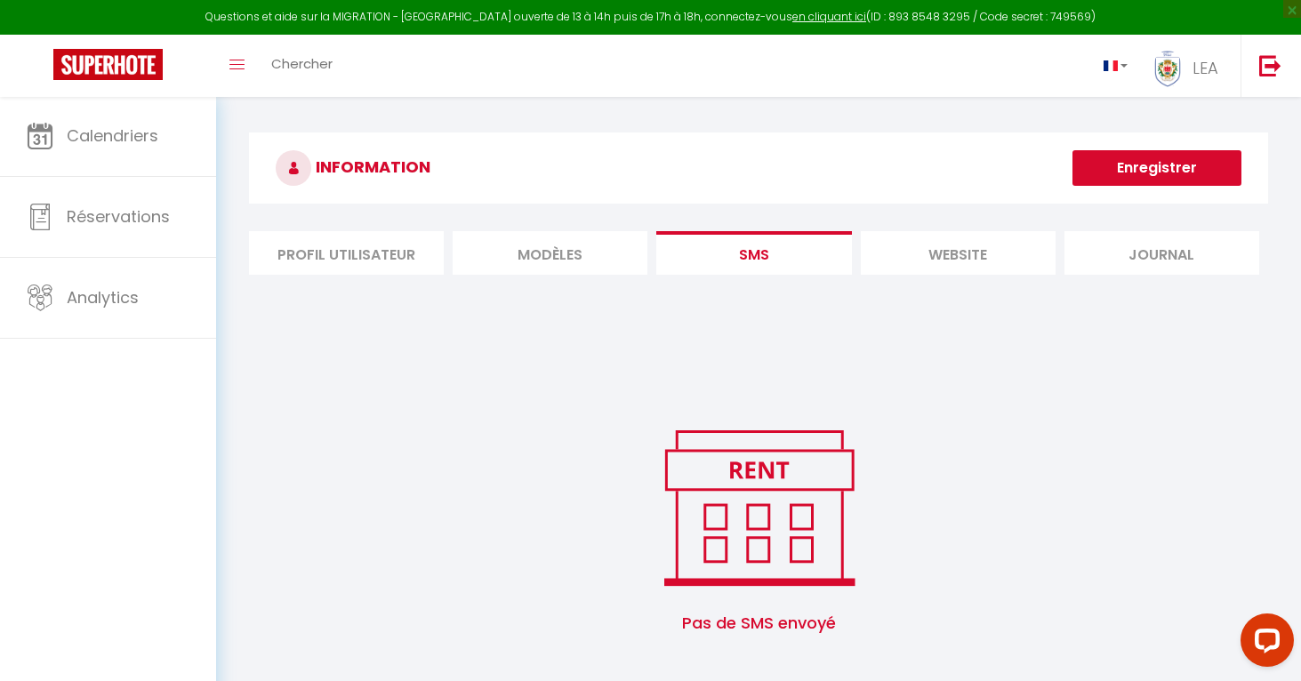
click at [534, 248] on li "MODÈLES" at bounding box center [550, 253] width 195 height 44
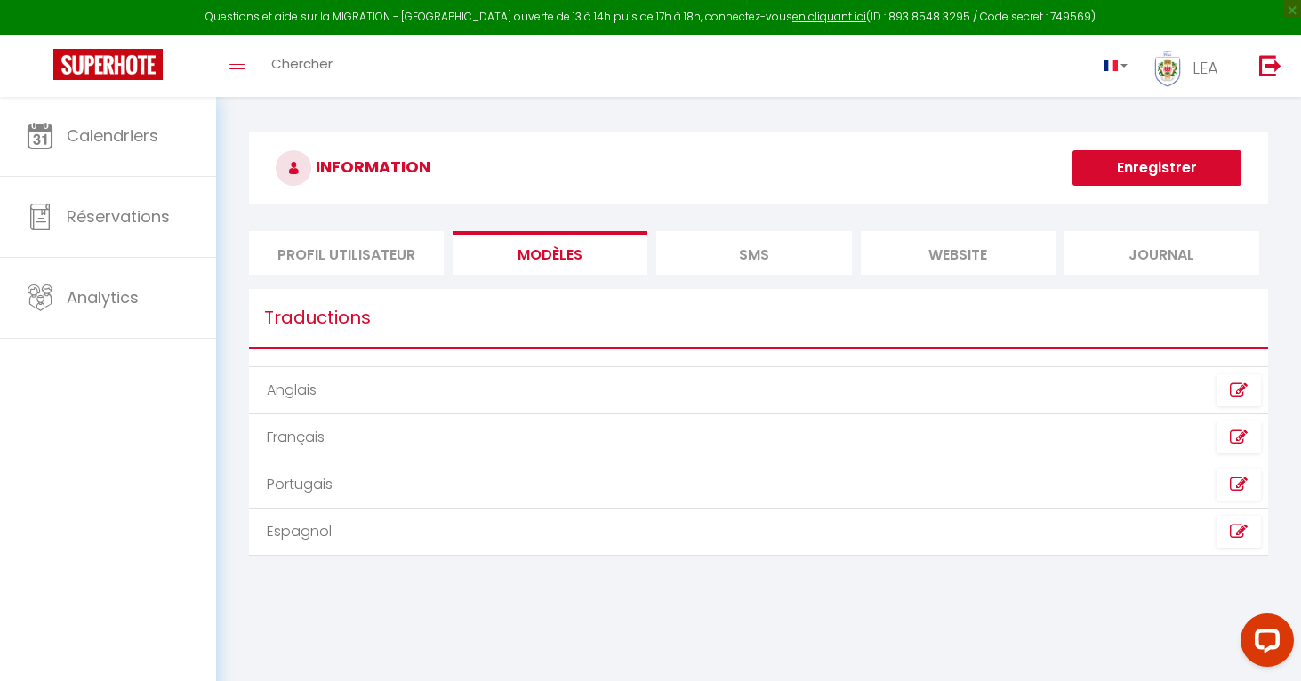
click at [379, 256] on li "Profil Utilisateur" at bounding box center [346, 253] width 195 height 44
select select
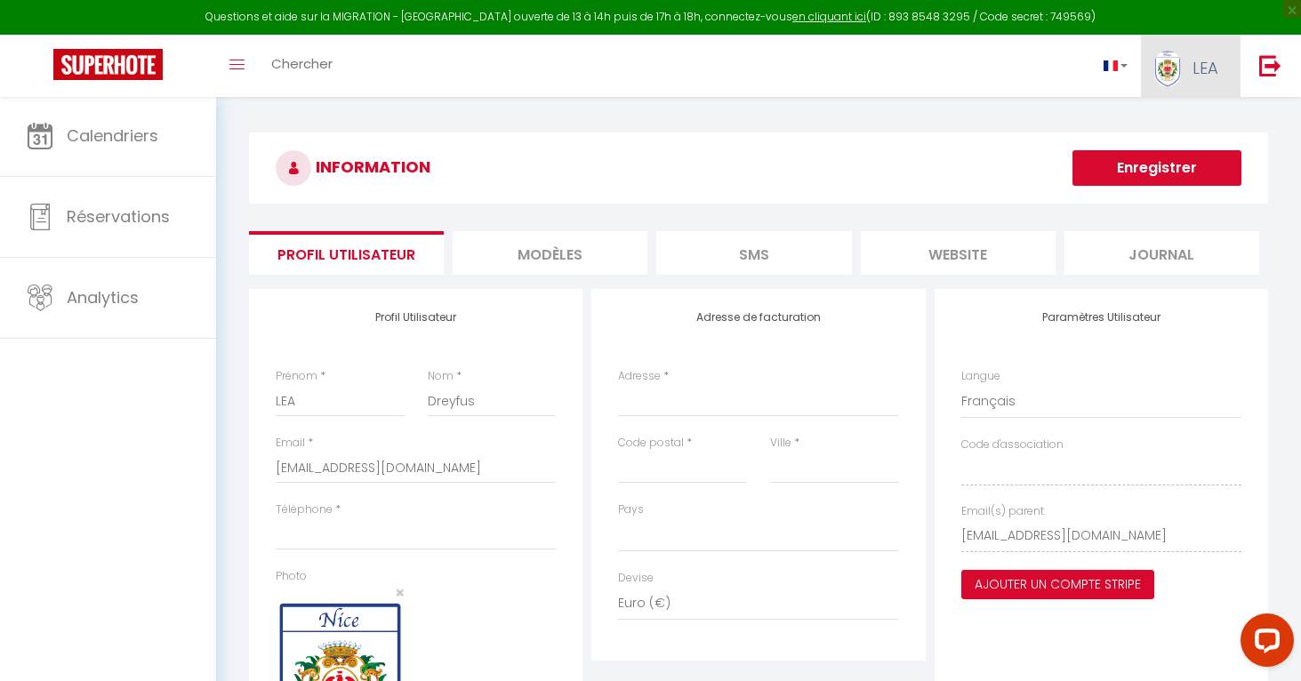
click at [1210, 85] on link "LEA" at bounding box center [1191, 66] width 100 height 62
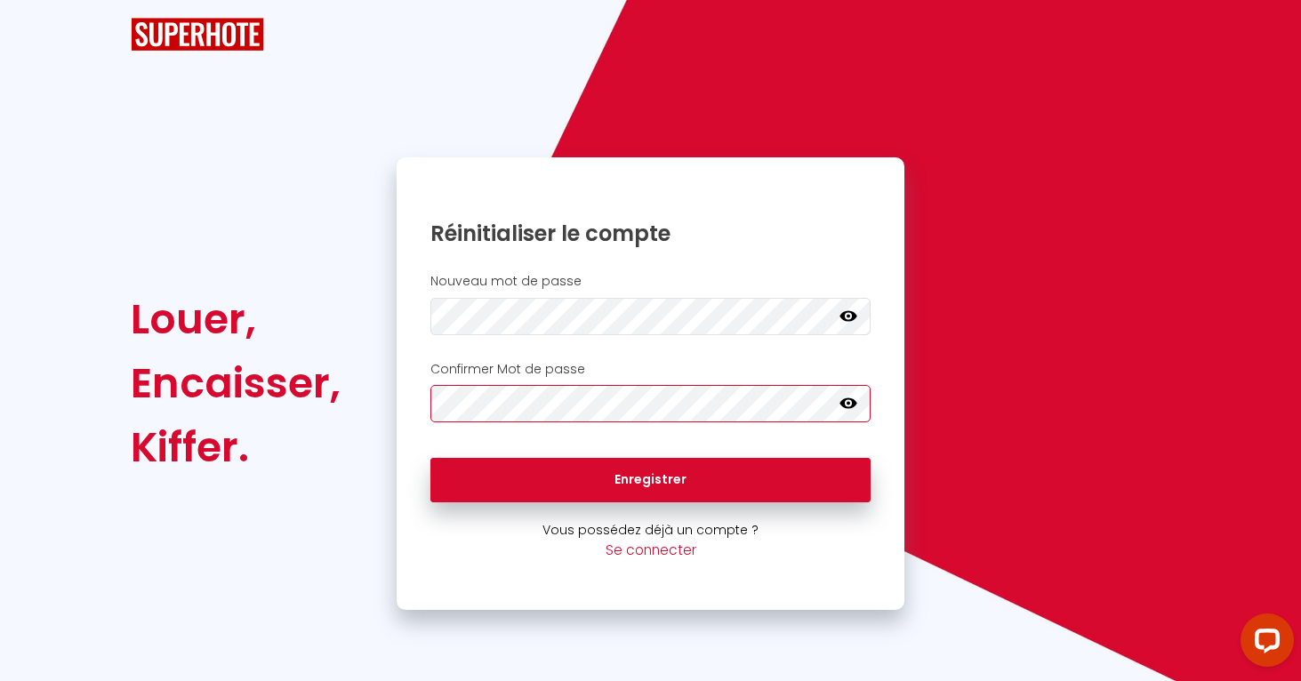
click at [650, 478] on button "Enregistrer" at bounding box center [650, 480] width 441 height 44
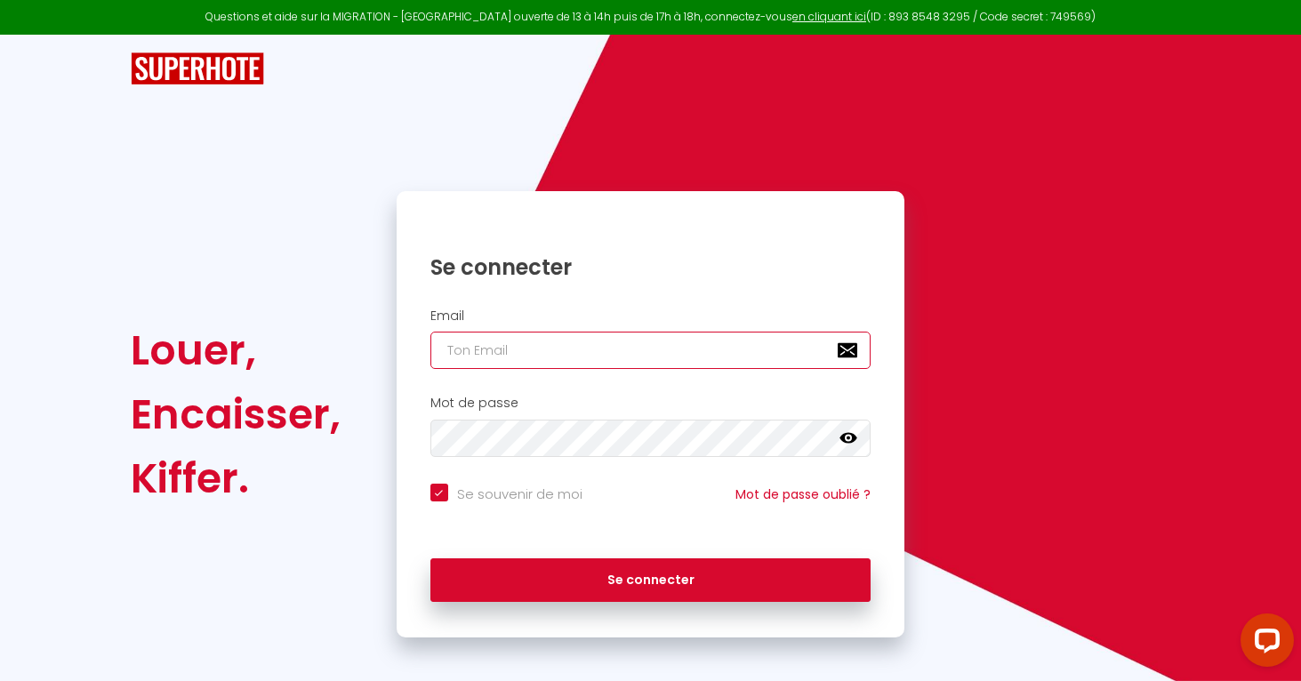
type input "[EMAIL_ADDRESS][DOMAIN_NAME]"
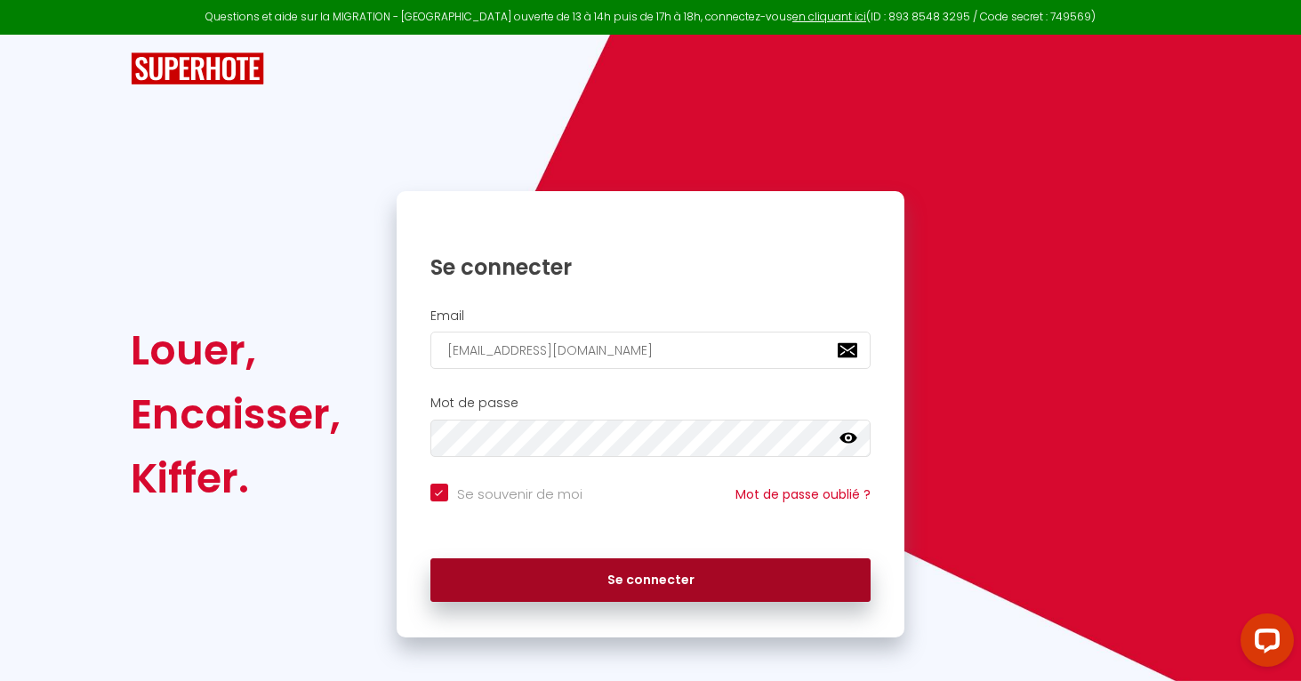
click at [619, 566] on button "Se connecter" at bounding box center [650, 580] width 441 height 44
checkbox input "true"
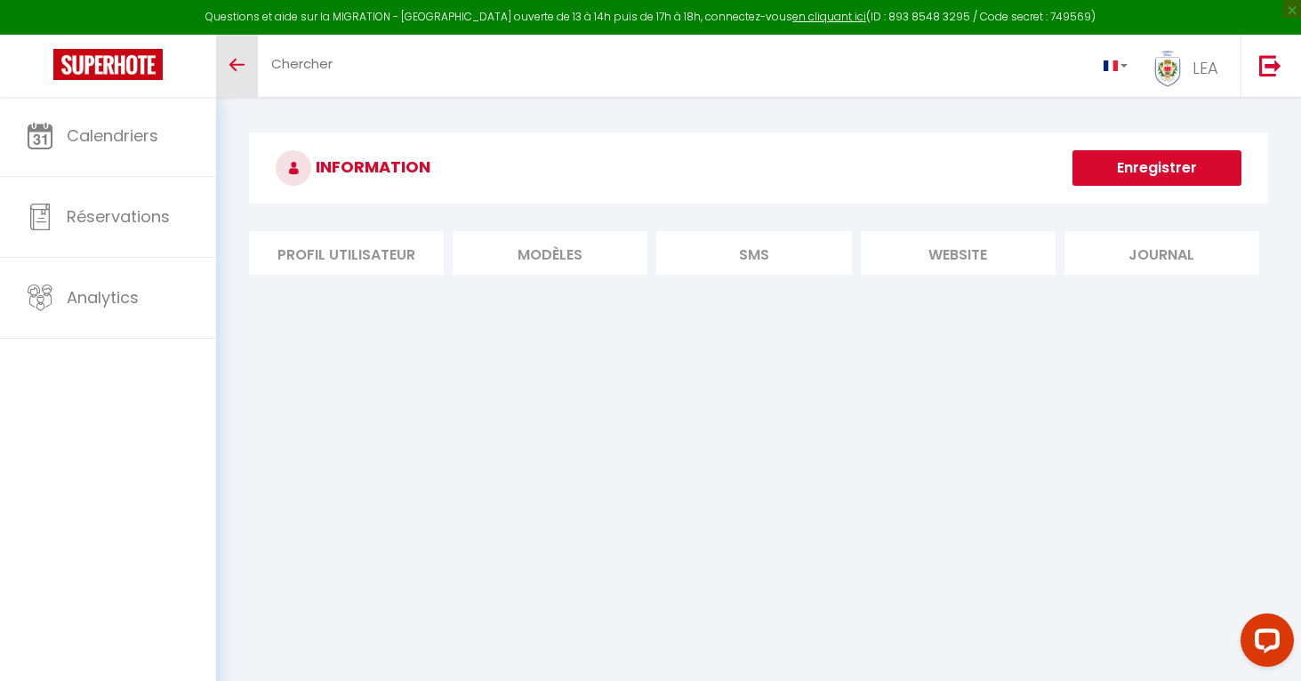
click at [228, 67] on link "Toggle menubar" at bounding box center [237, 66] width 42 height 62
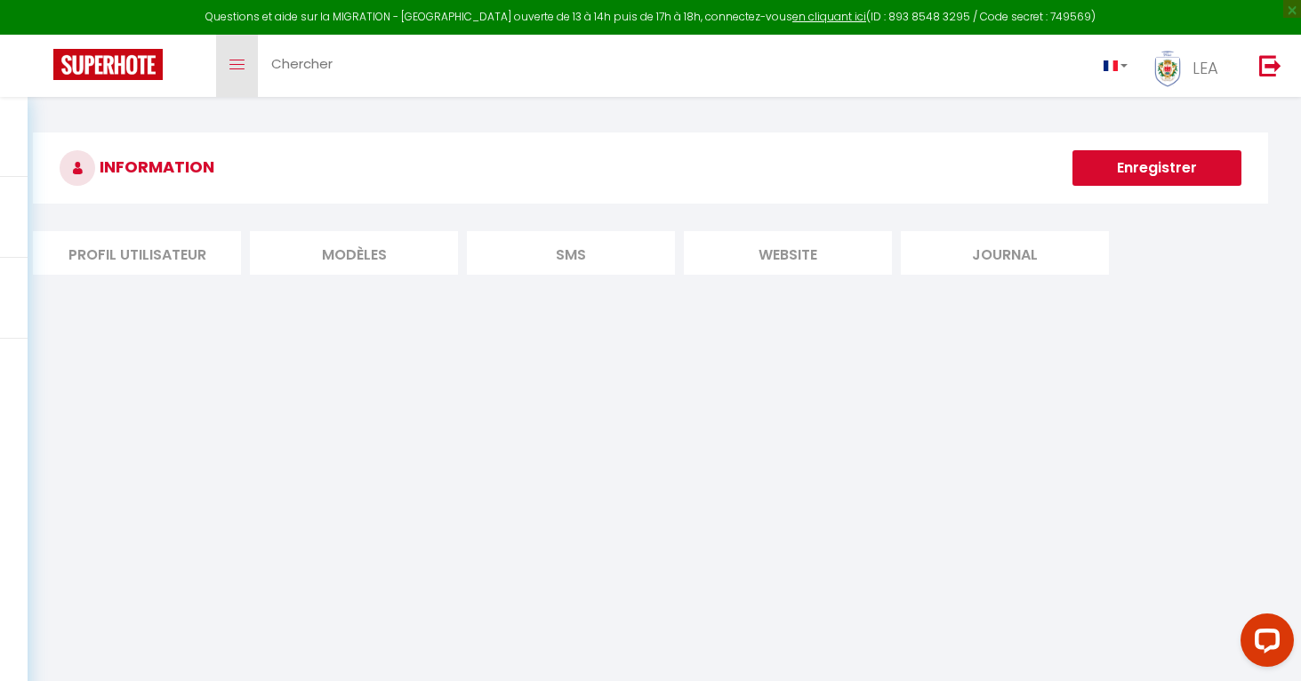
click at [245, 55] on link "Toggle menubar" at bounding box center [237, 66] width 42 height 62
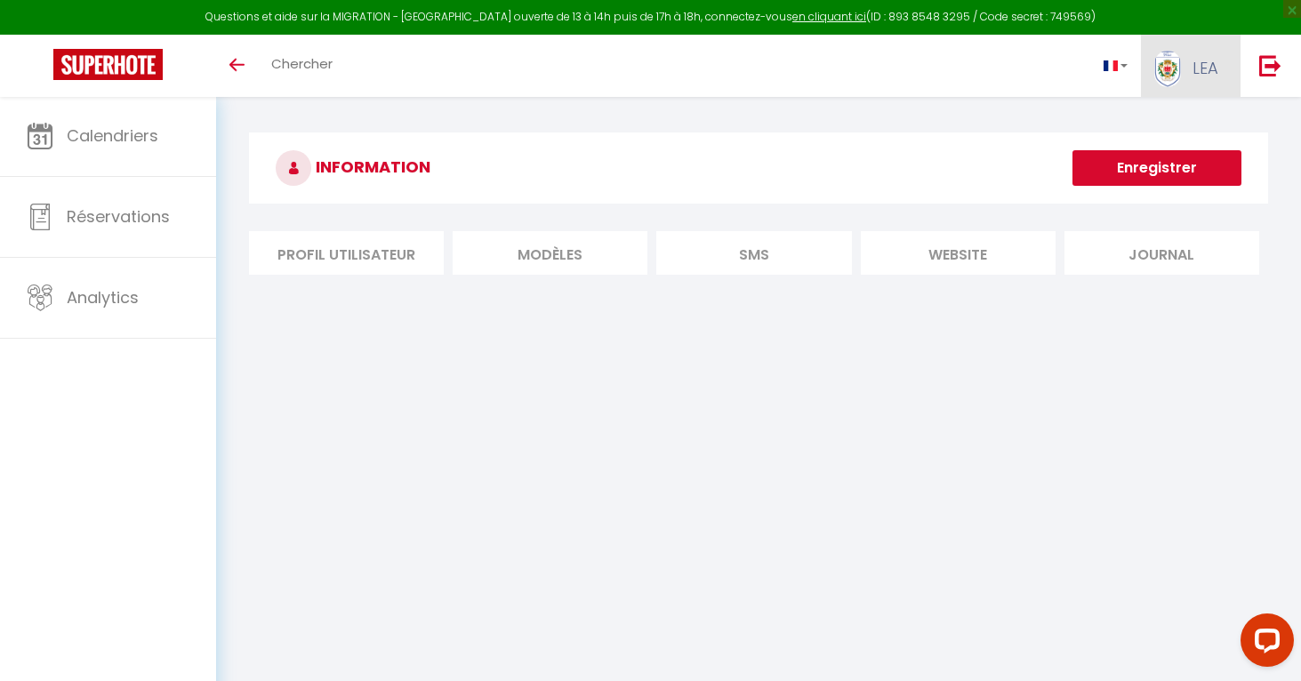
click at [1202, 68] on span "LEA" at bounding box center [1205, 68] width 26 height 22
click at [1179, 119] on link "Paramètres" at bounding box center [1170, 123] width 132 height 30
click at [1185, 116] on link "Paramètres" at bounding box center [1170, 123] width 132 height 30
click at [1180, 130] on link "Paramètres" at bounding box center [1170, 123] width 132 height 30
click at [1200, 132] on link "Paramètres" at bounding box center [1170, 123] width 132 height 30
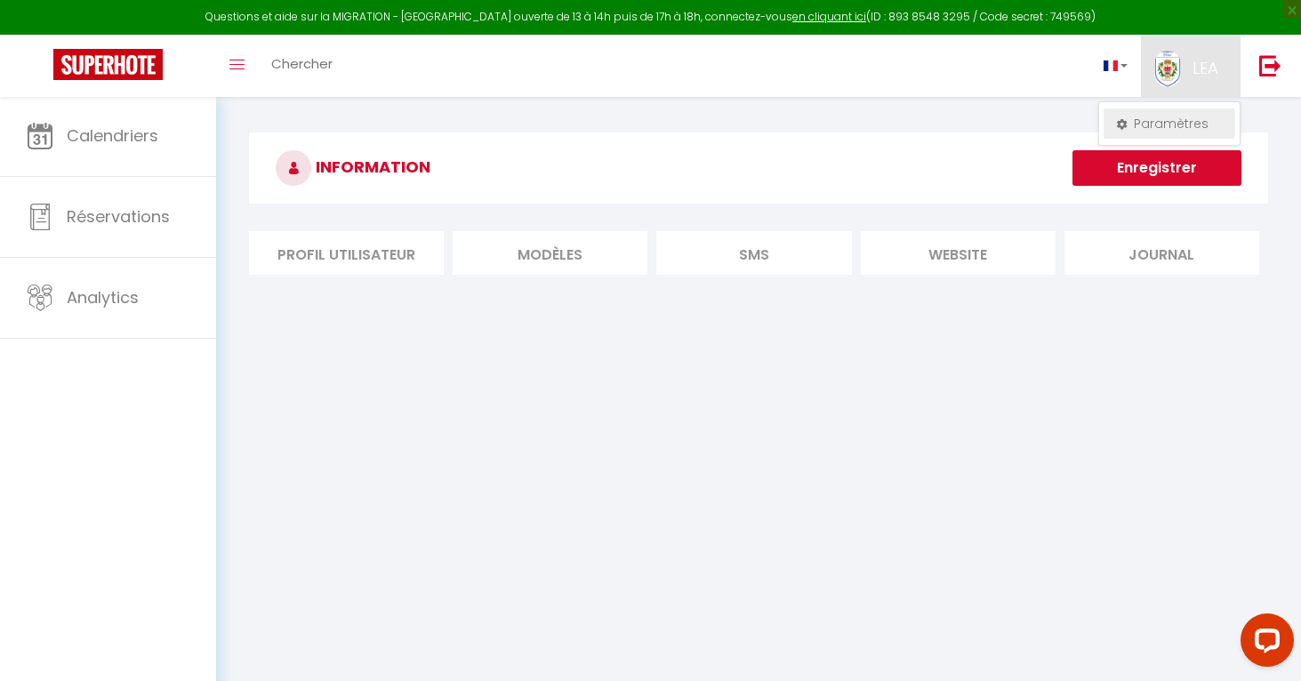
click at [1165, 114] on link "Paramètres" at bounding box center [1170, 123] width 132 height 30
